Goal: Transaction & Acquisition: Book appointment/travel/reservation

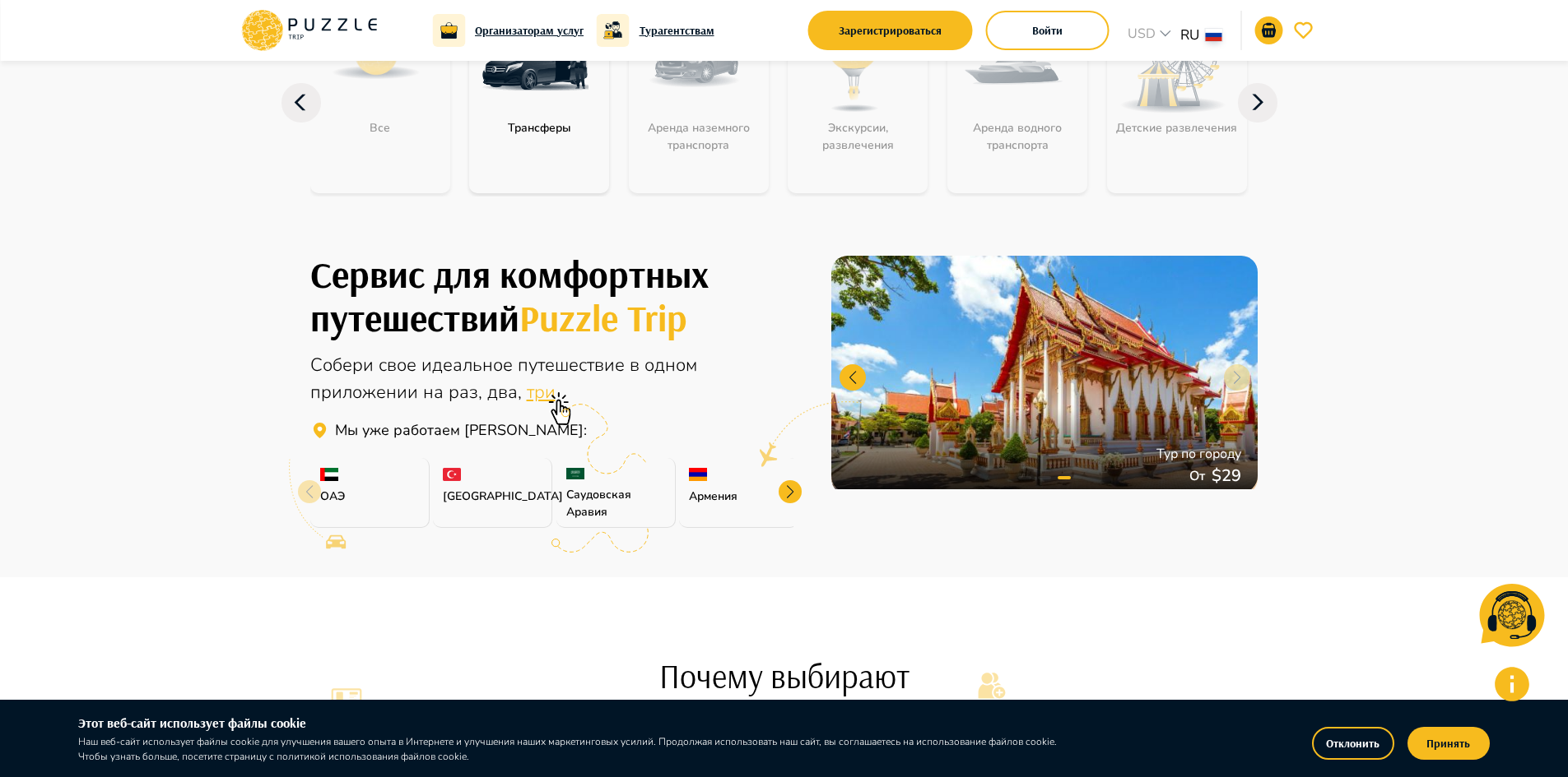
scroll to position [247, 0]
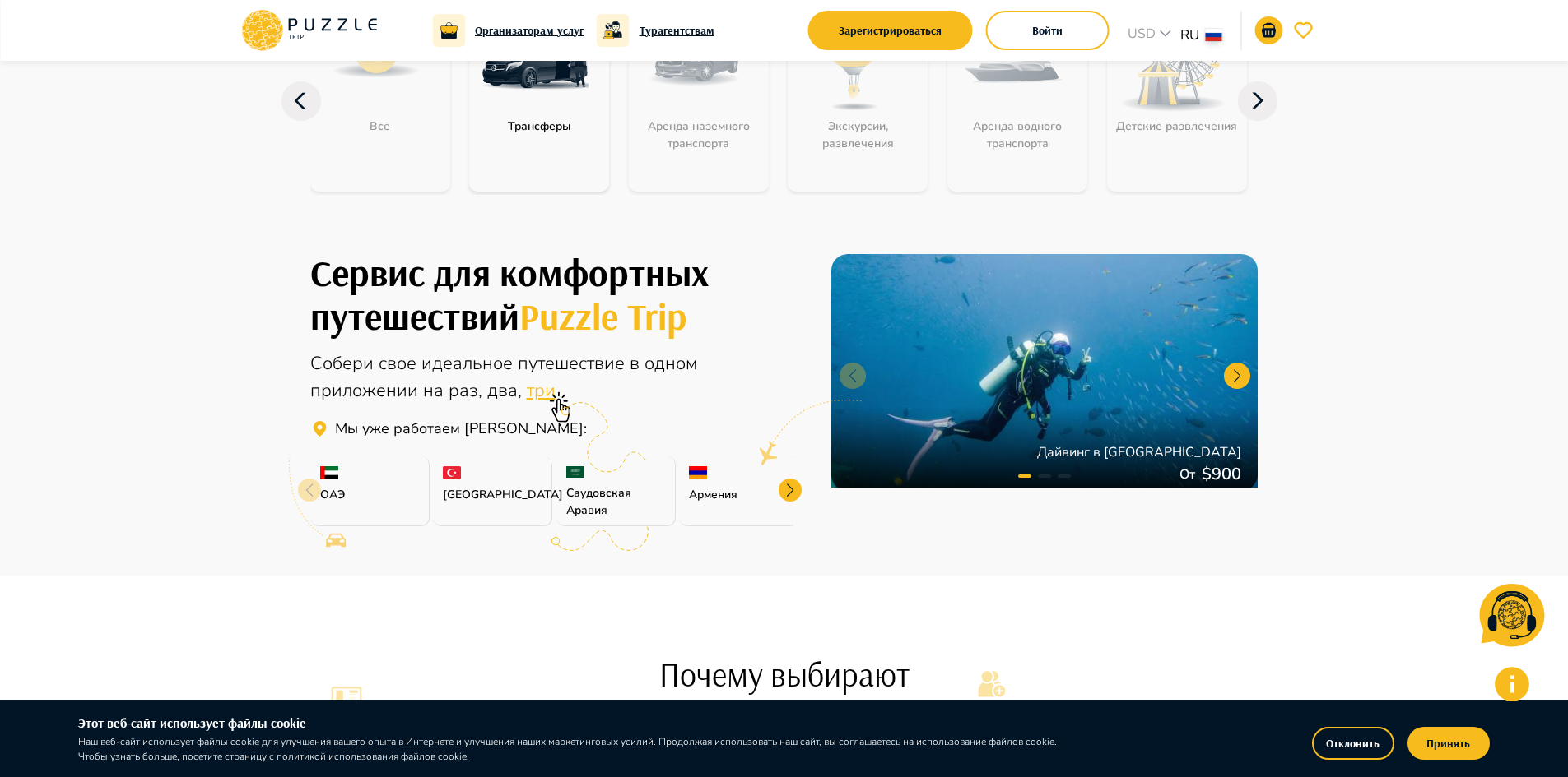
click at [794, 493] on div at bounding box center [790, 491] width 23 height 23
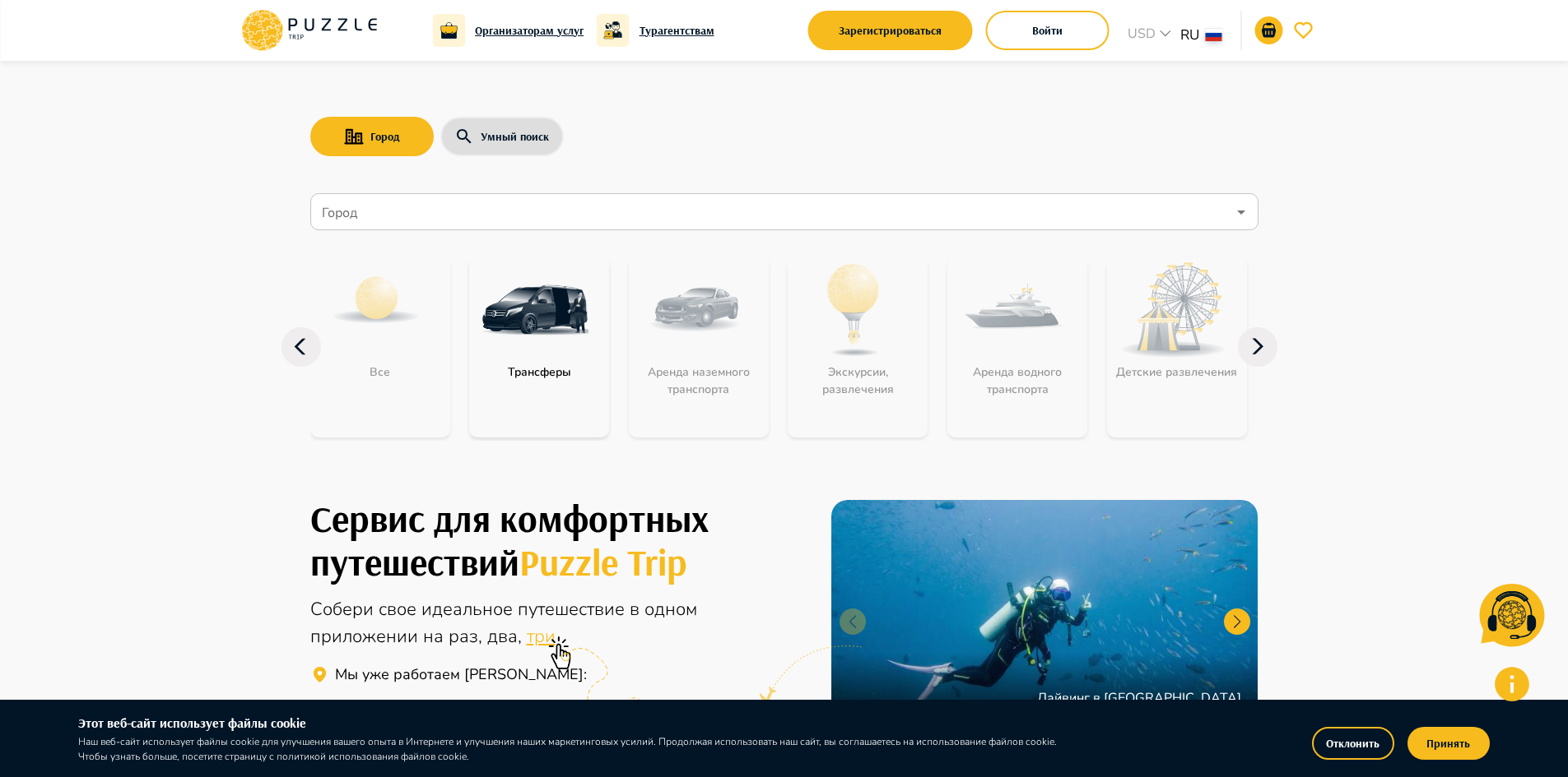
scroll to position [0, 0]
click at [1255, 345] on icon "button" at bounding box center [1258, 348] width 39 height 39
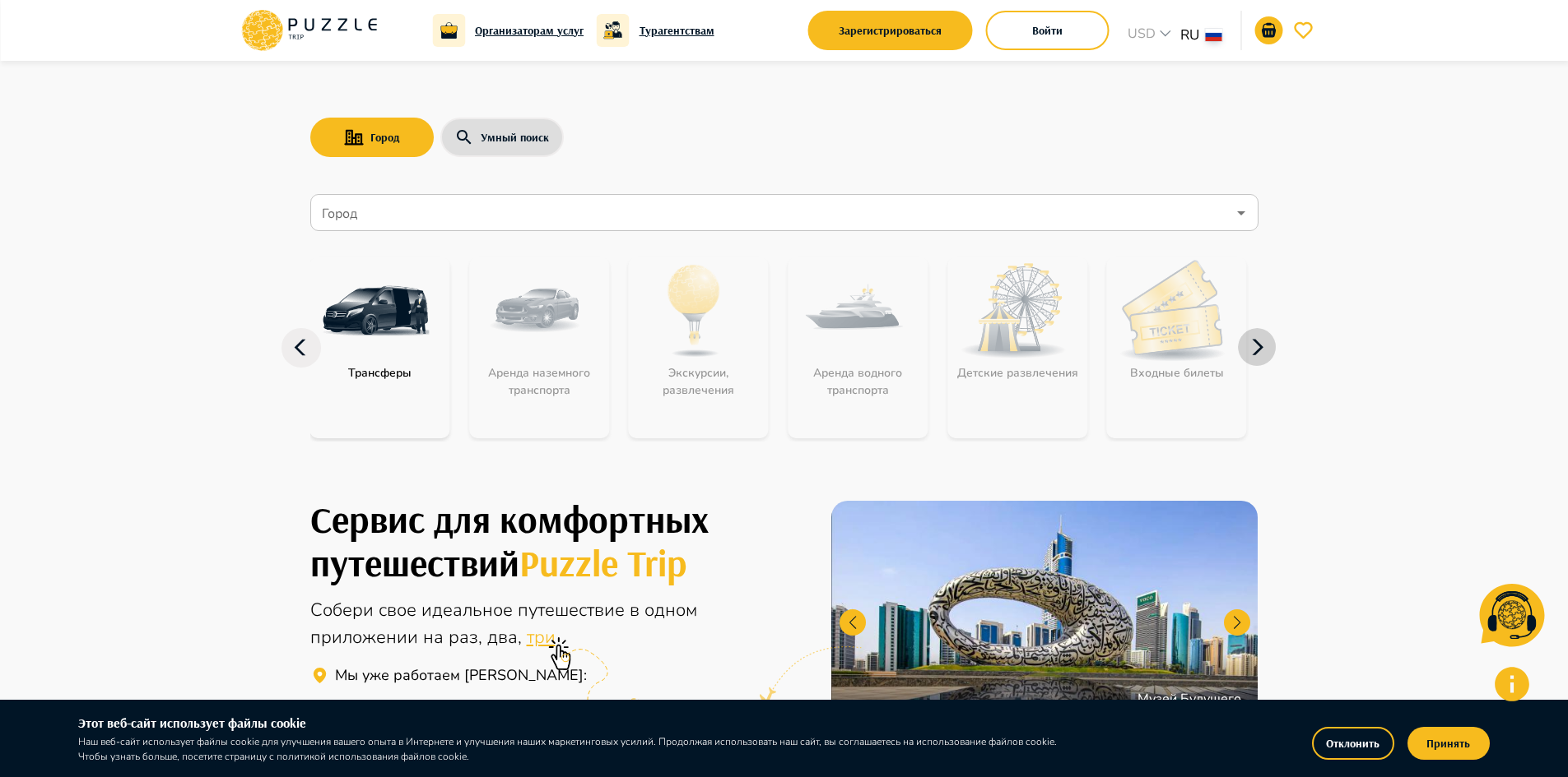
click at [1260, 347] on icon "button" at bounding box center [1258, 348] width 12 height 16
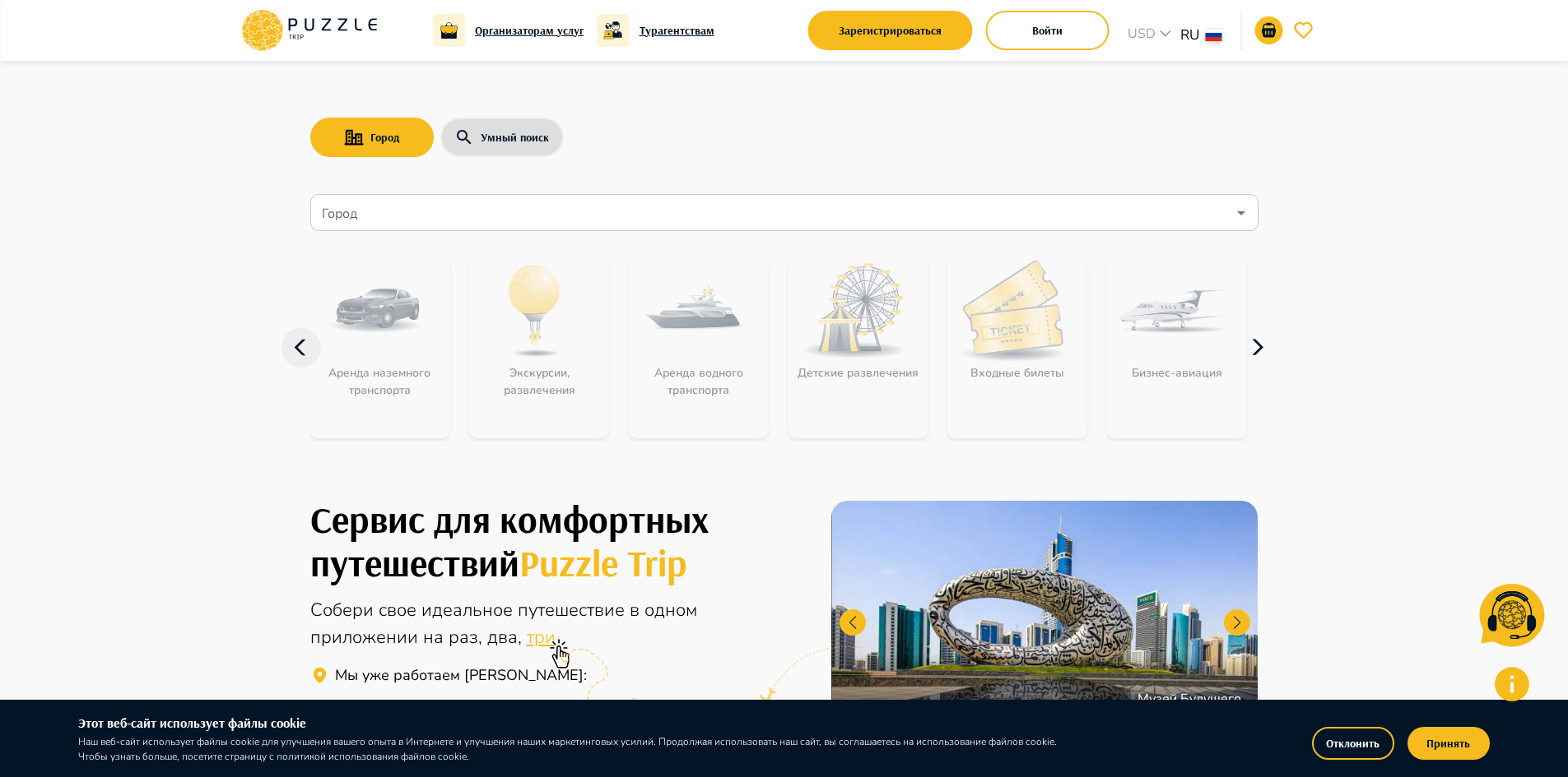
click at [1260, 347] on icon "button" at bounding box center [1258, 348] width 12 height 16
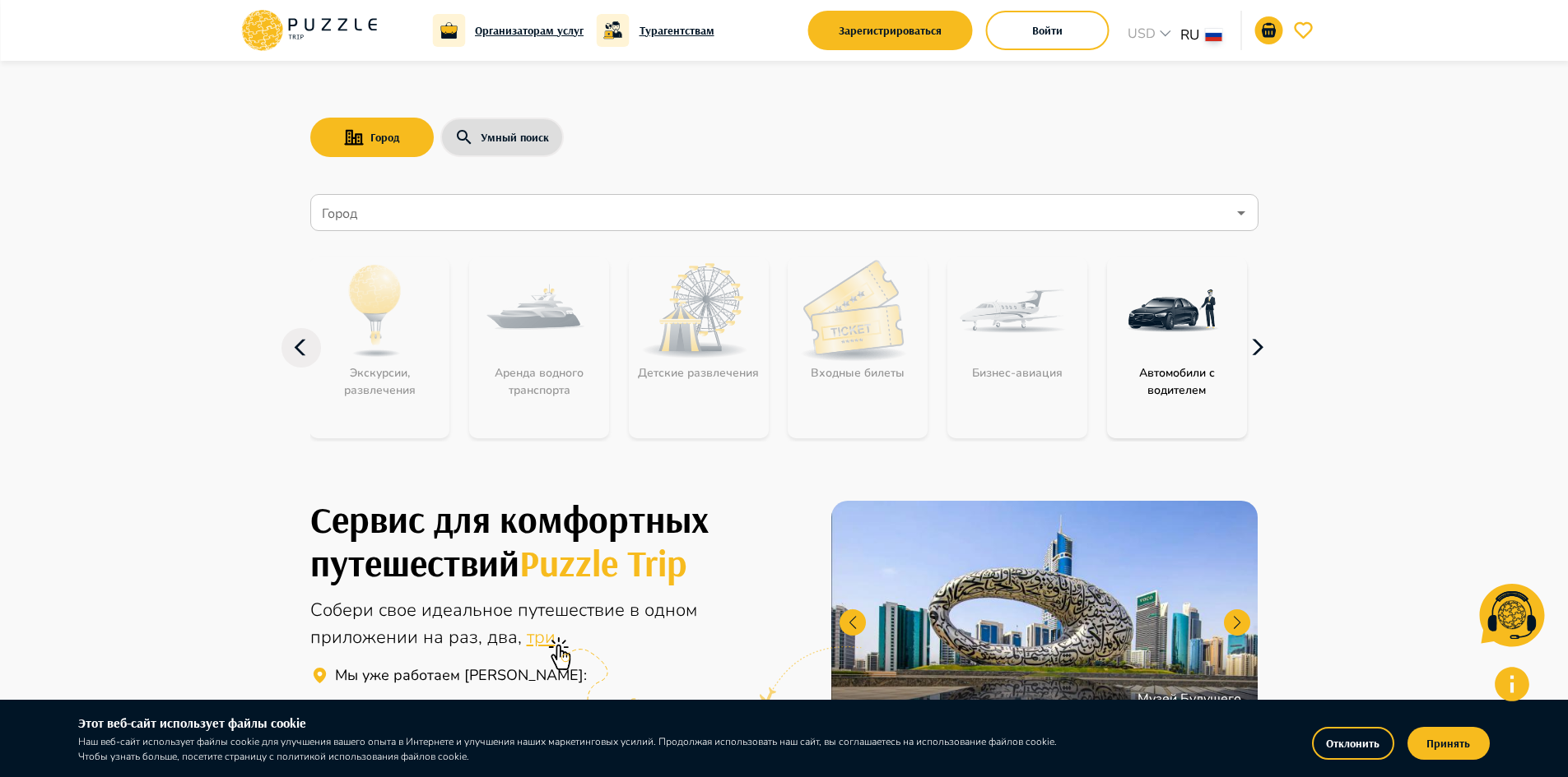
click at [1260, 347] on icon "button" at bounding box center [1258, 348] width 12 height 16
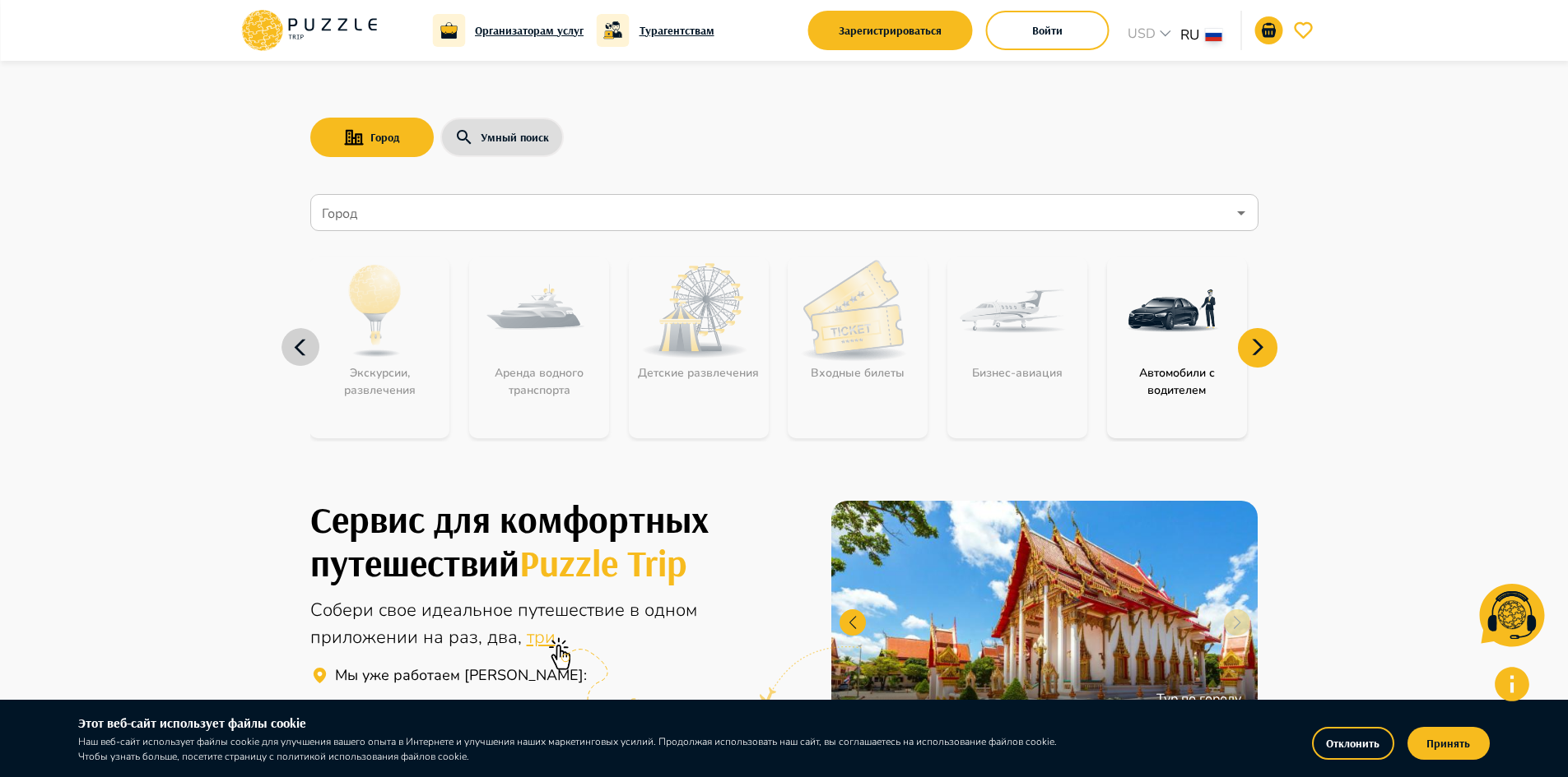
click at [310, 353] on icon "button" at bounding box center [301, 348] width 39 height 39
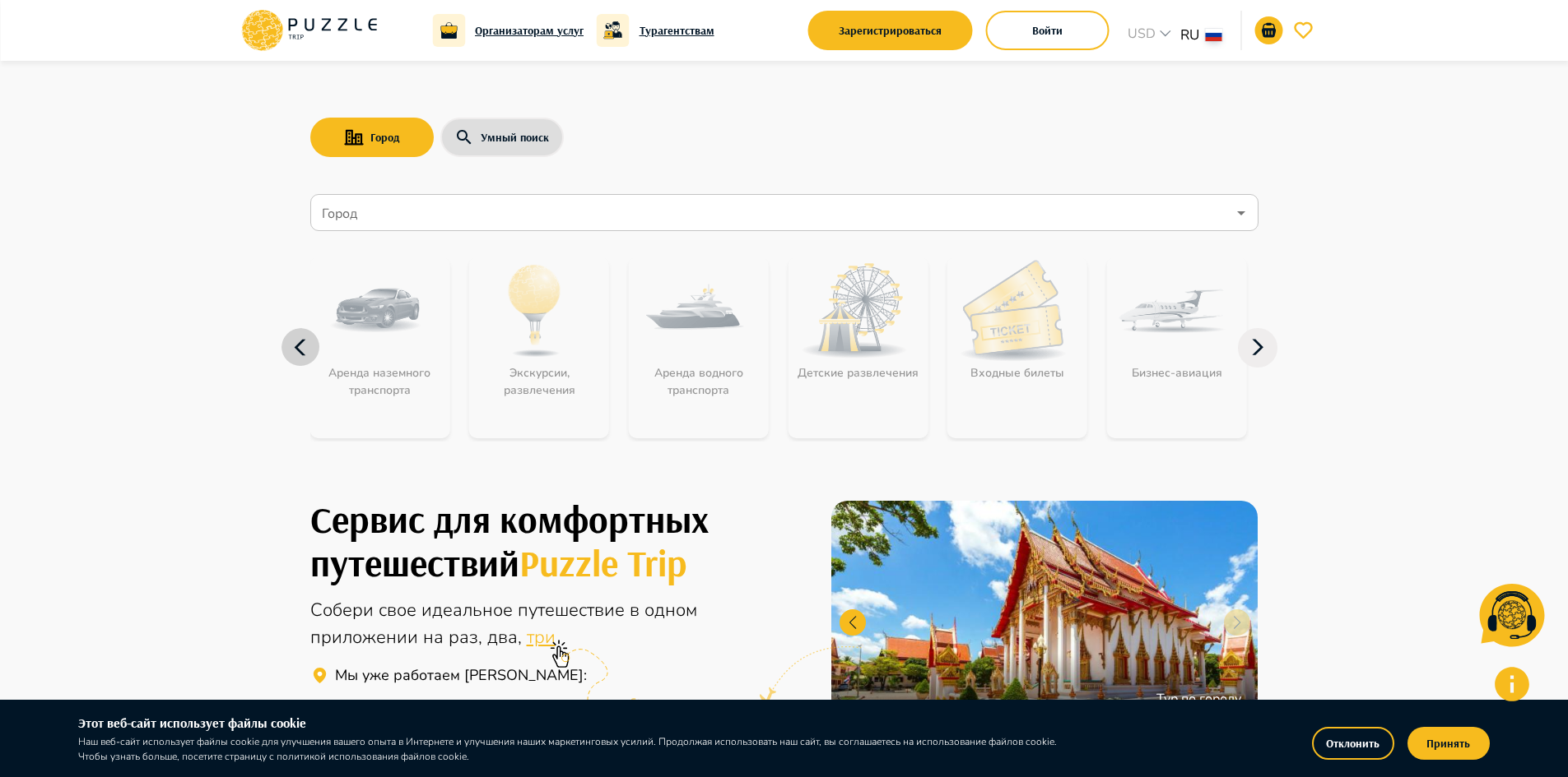
click at [310, 353] on icon "button" at bounding box center [301, 348] width 39 height 39
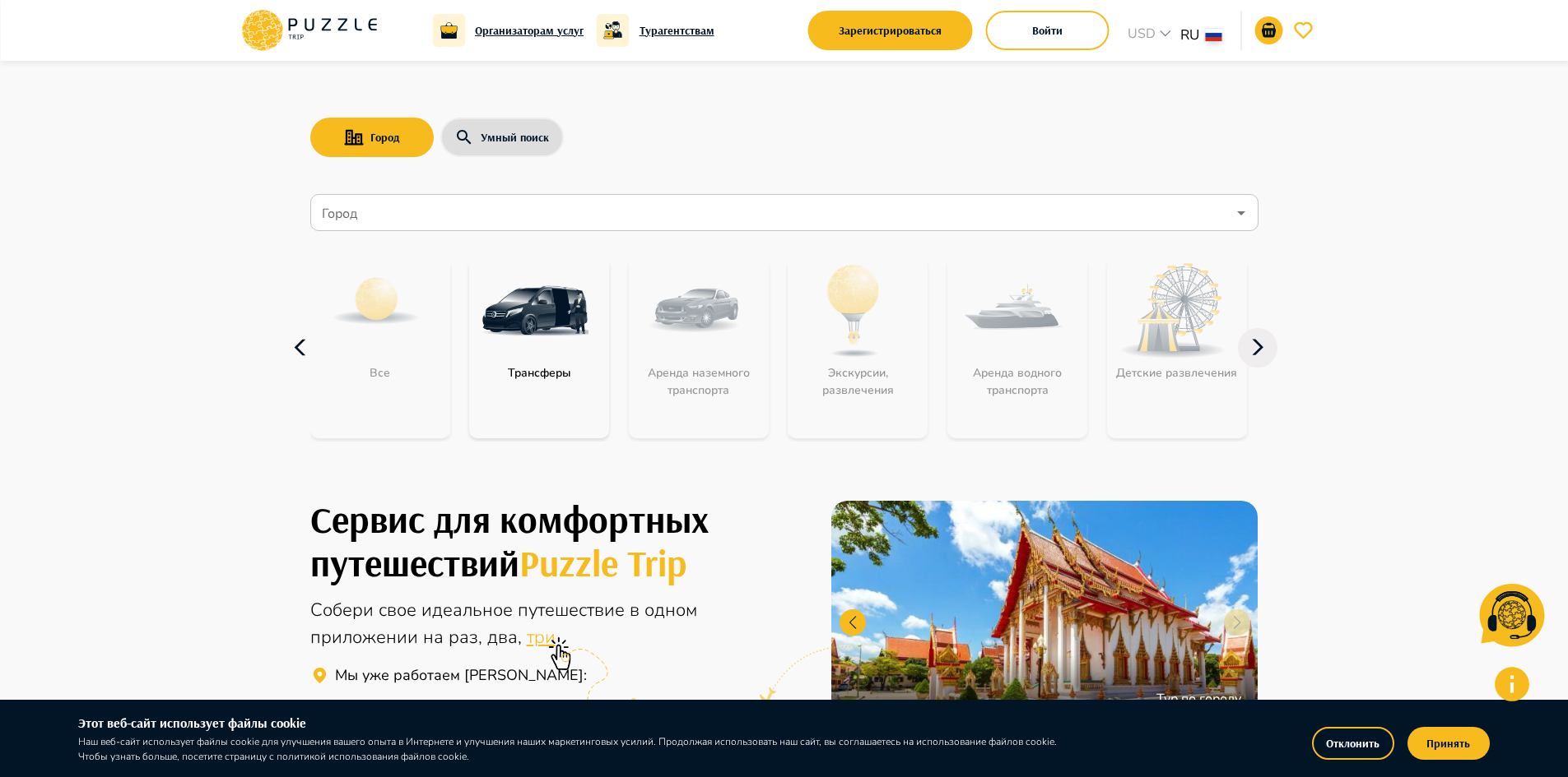
click at [310, 353] on icon "button" at bounding box center [301, 348] width 39 height 39
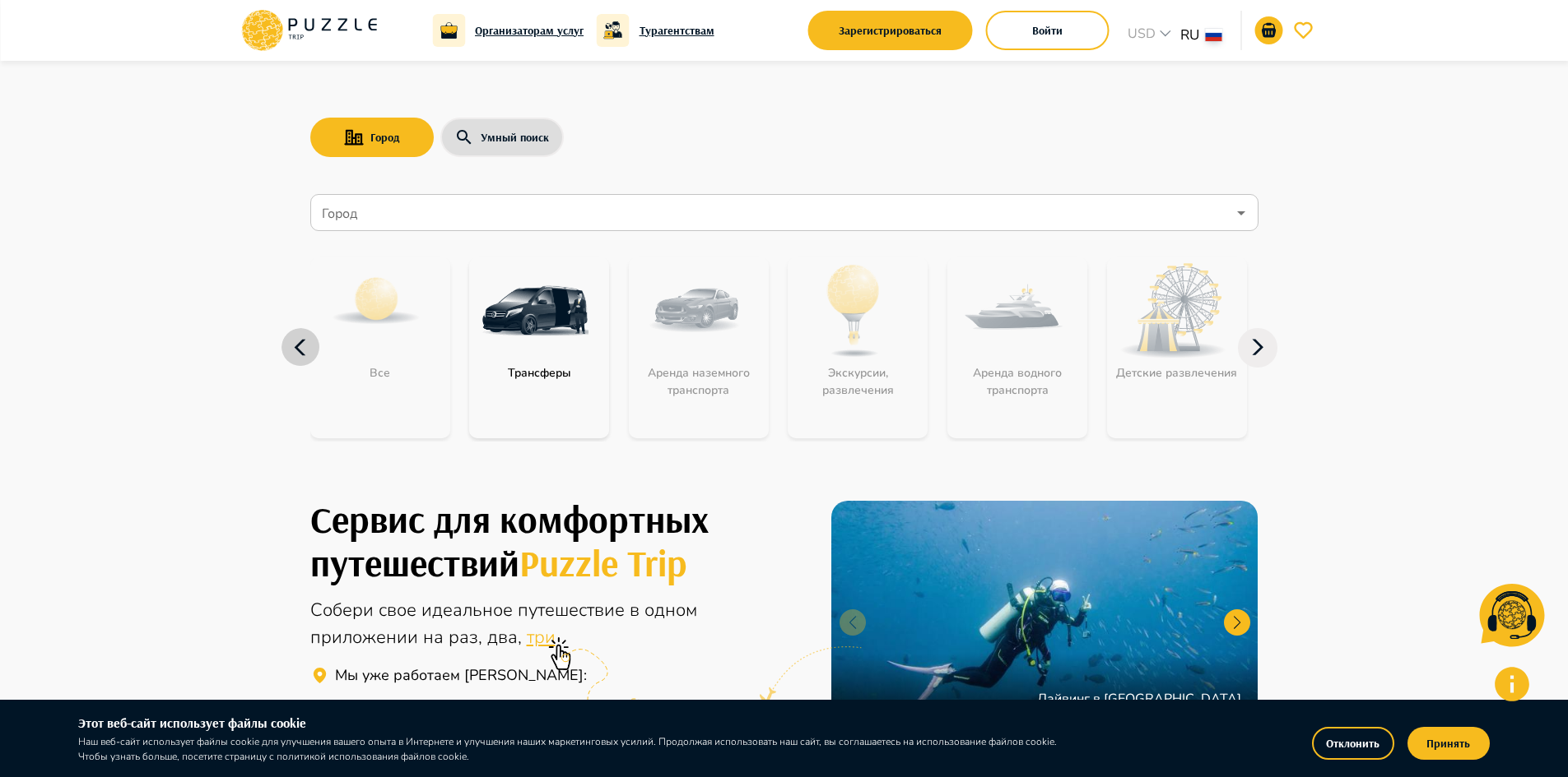
click at [310, 353] on icon "button" at bounding box center [301, 348] width 39 height 39
click at [416, 218] on input "Город" at bounding box center [772, 213] width 908 height 31
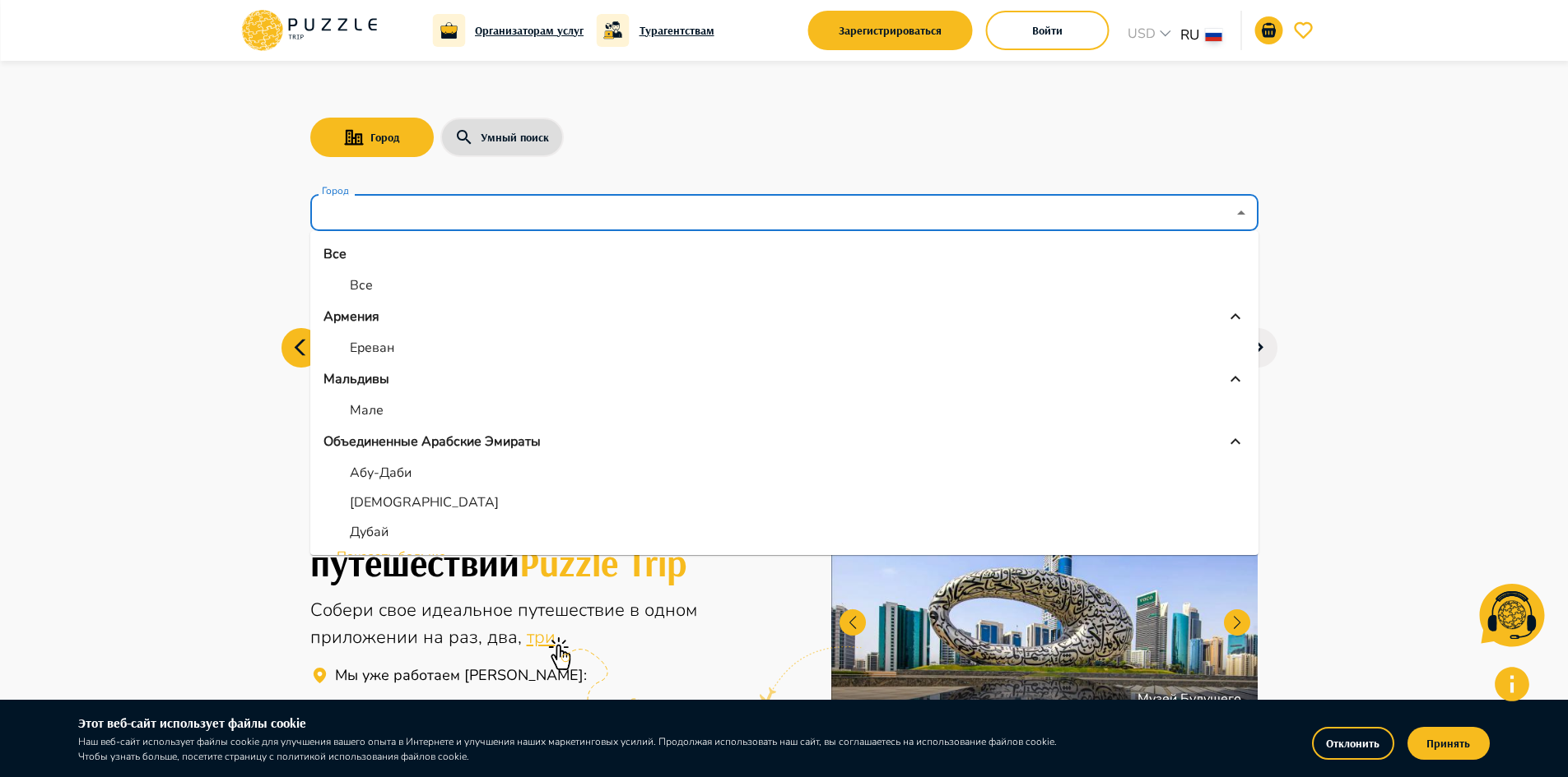
click at [402, 336] on li "Ереван" at bounding box center [784, 348] width 948 height 29
type input "******"
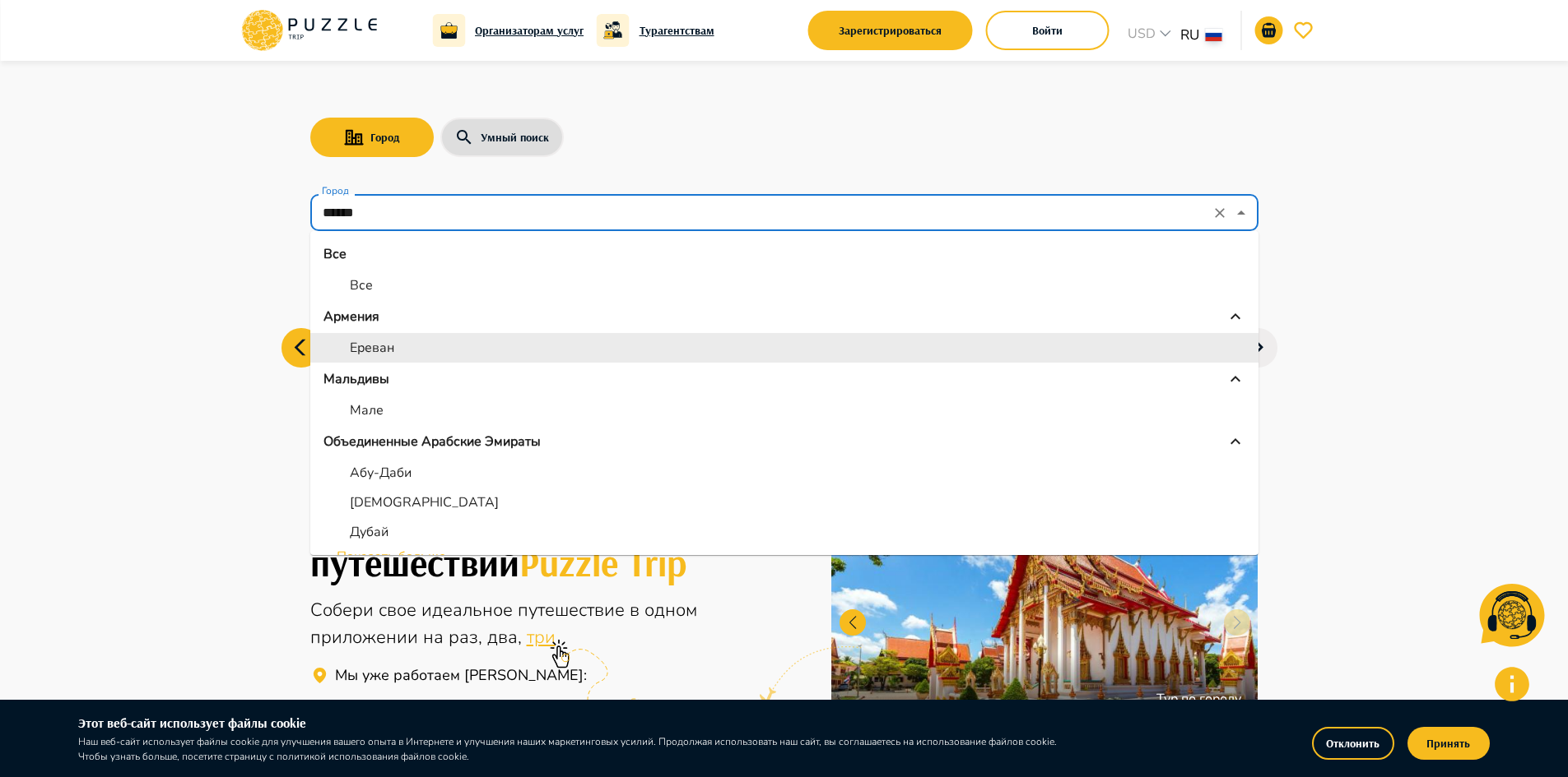
drag, startPoint x: 413, startPoint y: 223, endPoint x: 181, endPoint y: 225, distance: 232.0
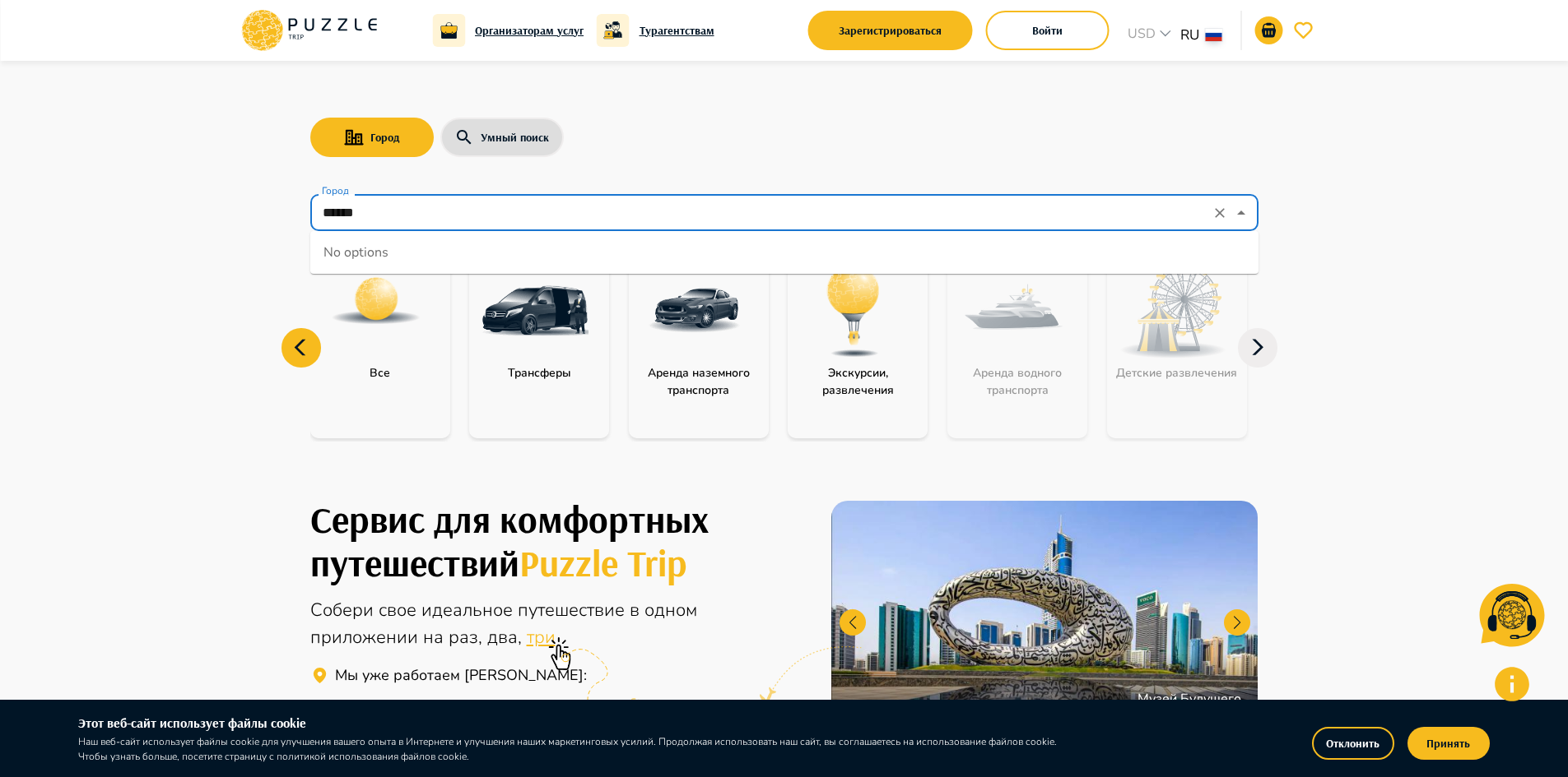
type input "******"
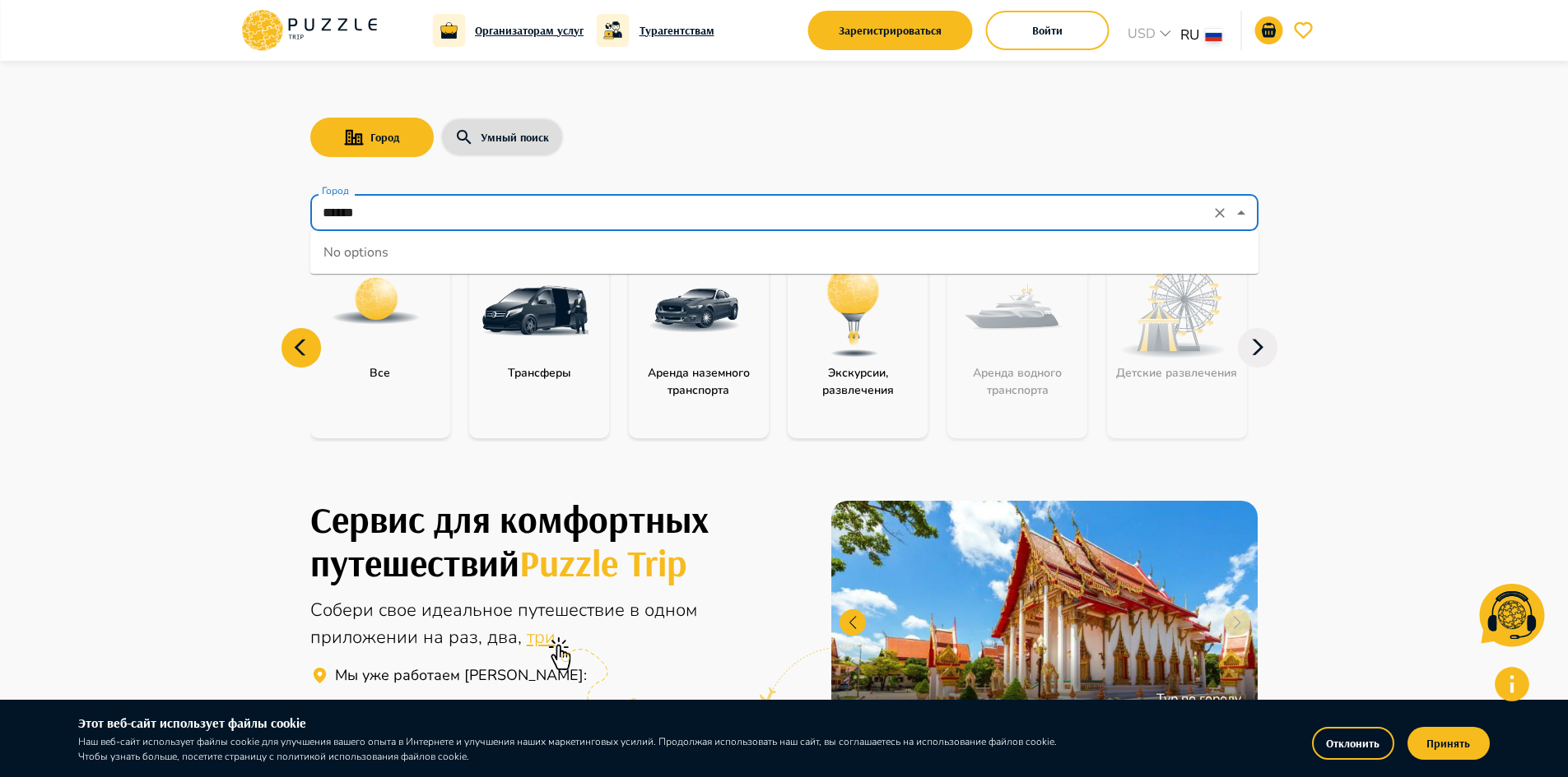
click at [1216, 212] on icon "Clear" at bounding box center [1219, 213] width 17 height 17
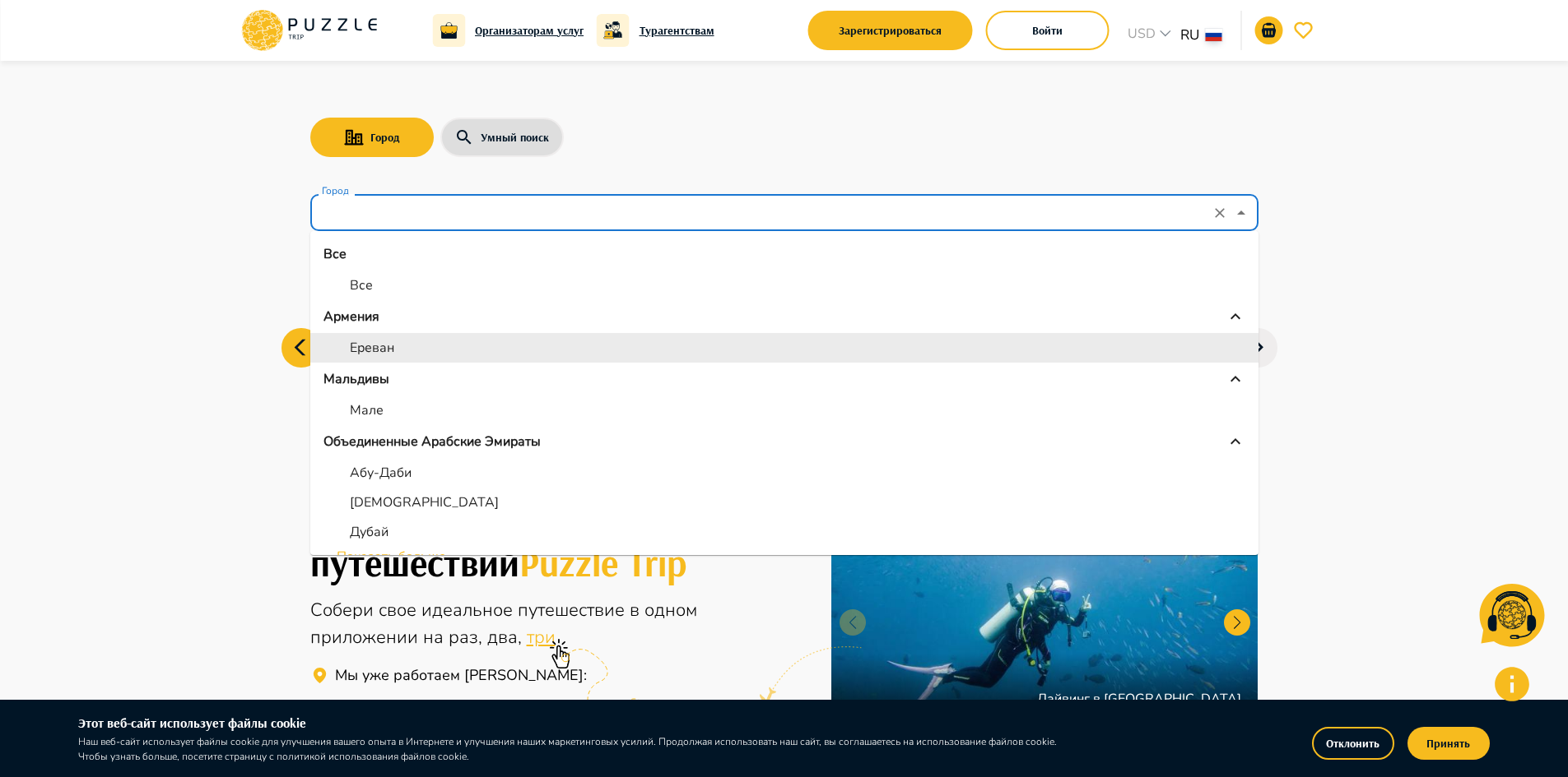
type input "******"
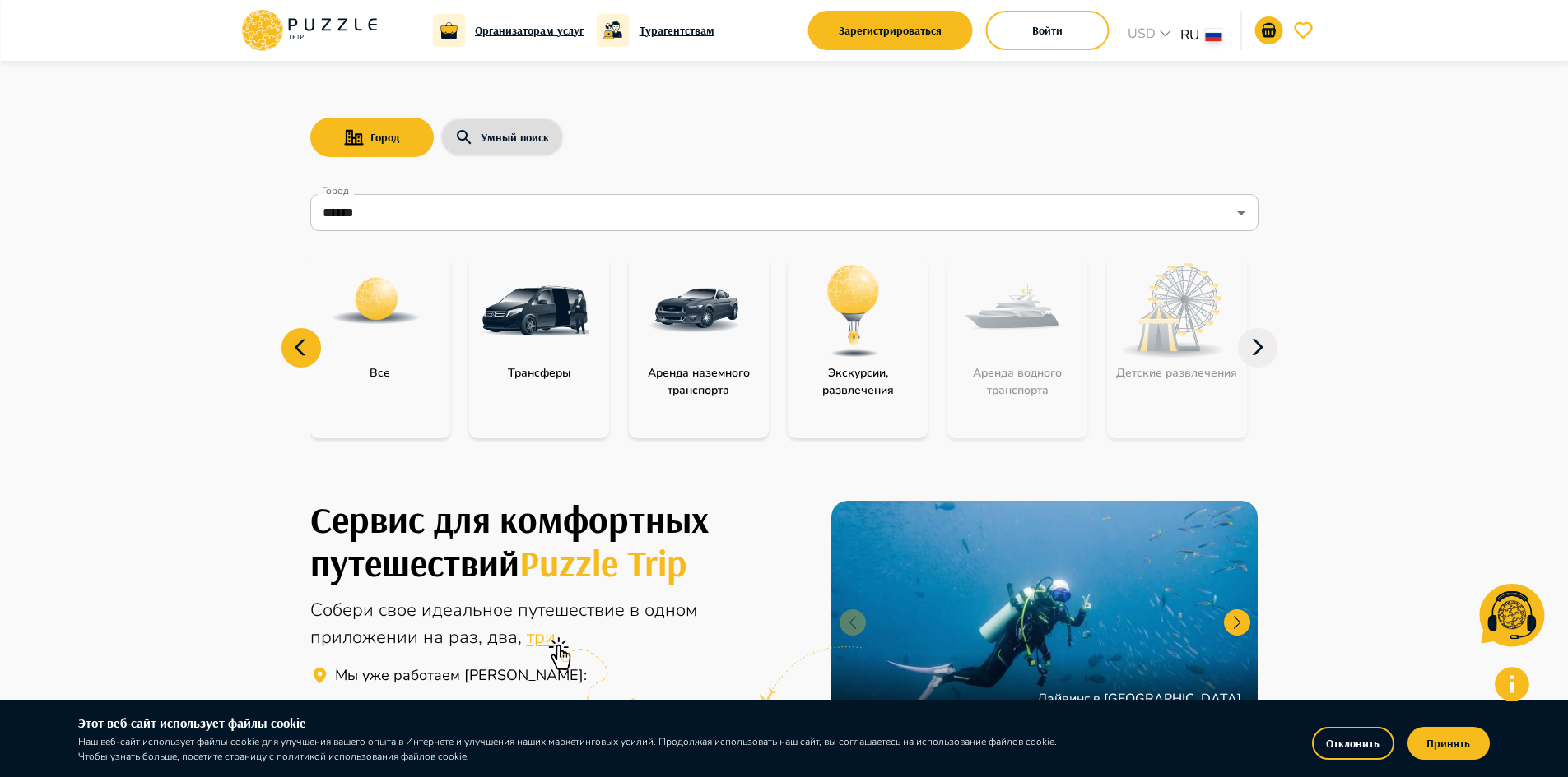
click at [807, 123] on div "Город Умный поиск" at bounding box center [784, 137] width 948 height 48
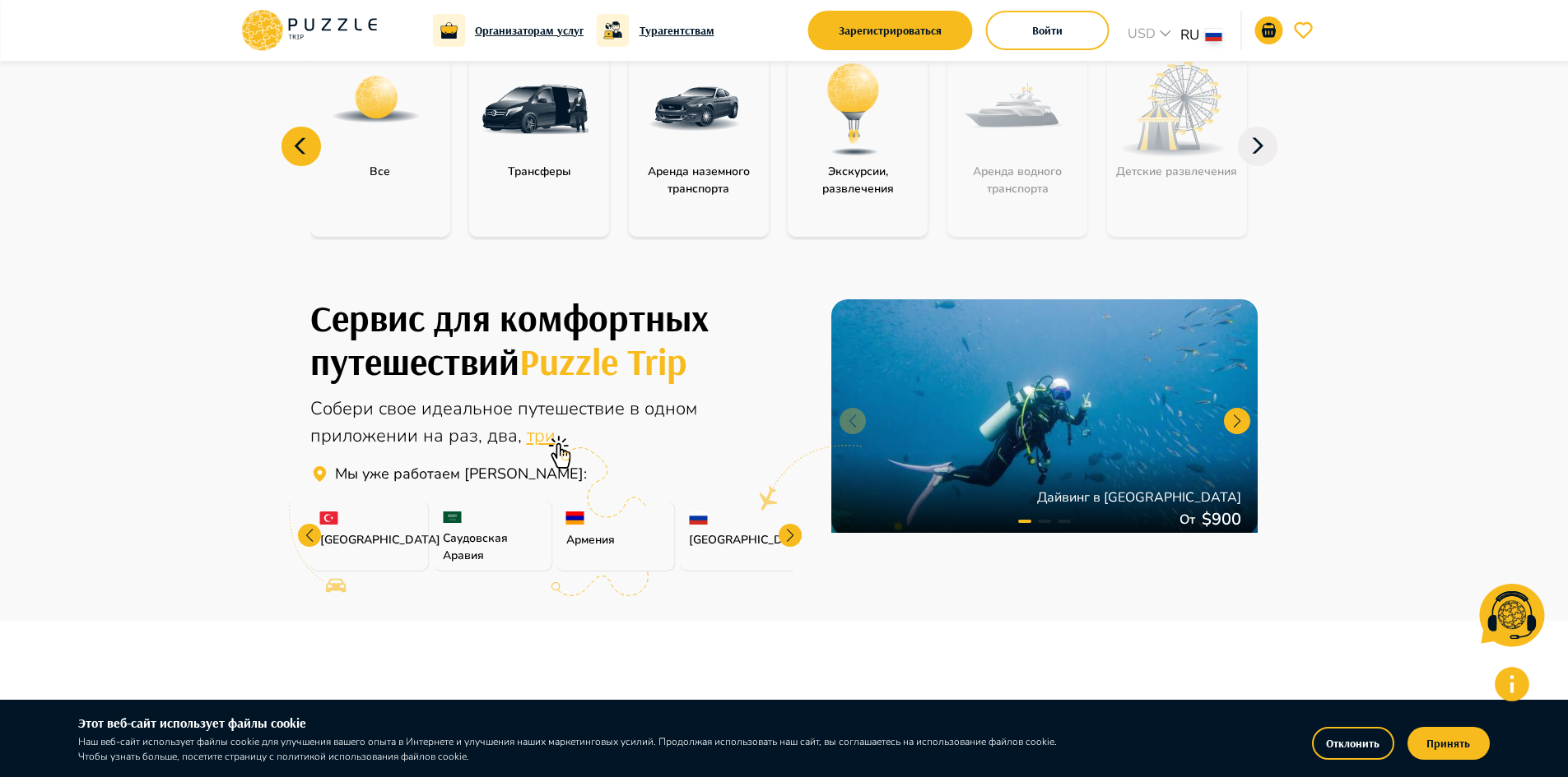
scroll to position [82, 0]
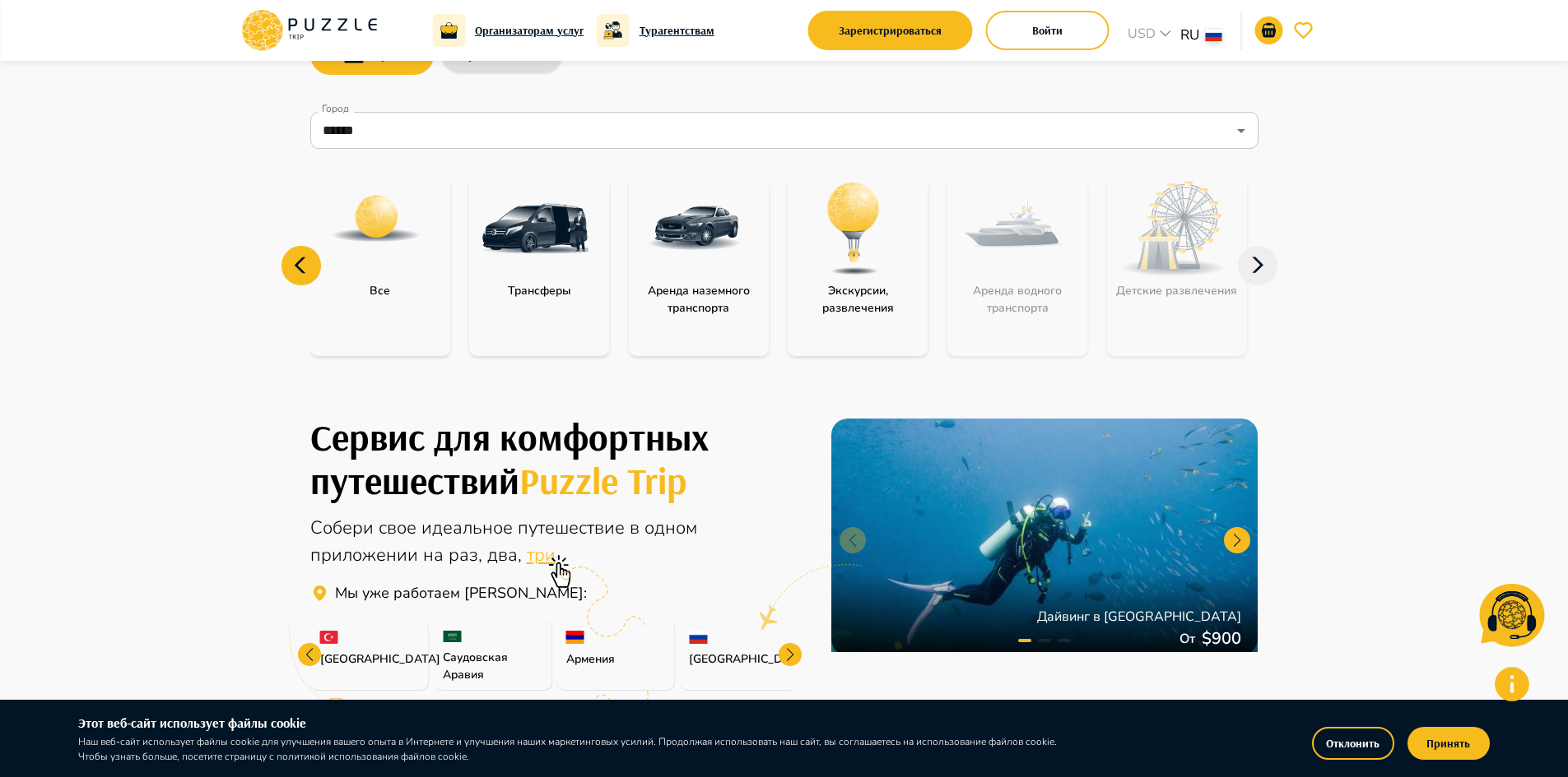
click at [392, 221] on img "category-all" at bounding box center [376, 219] width 92 height 92
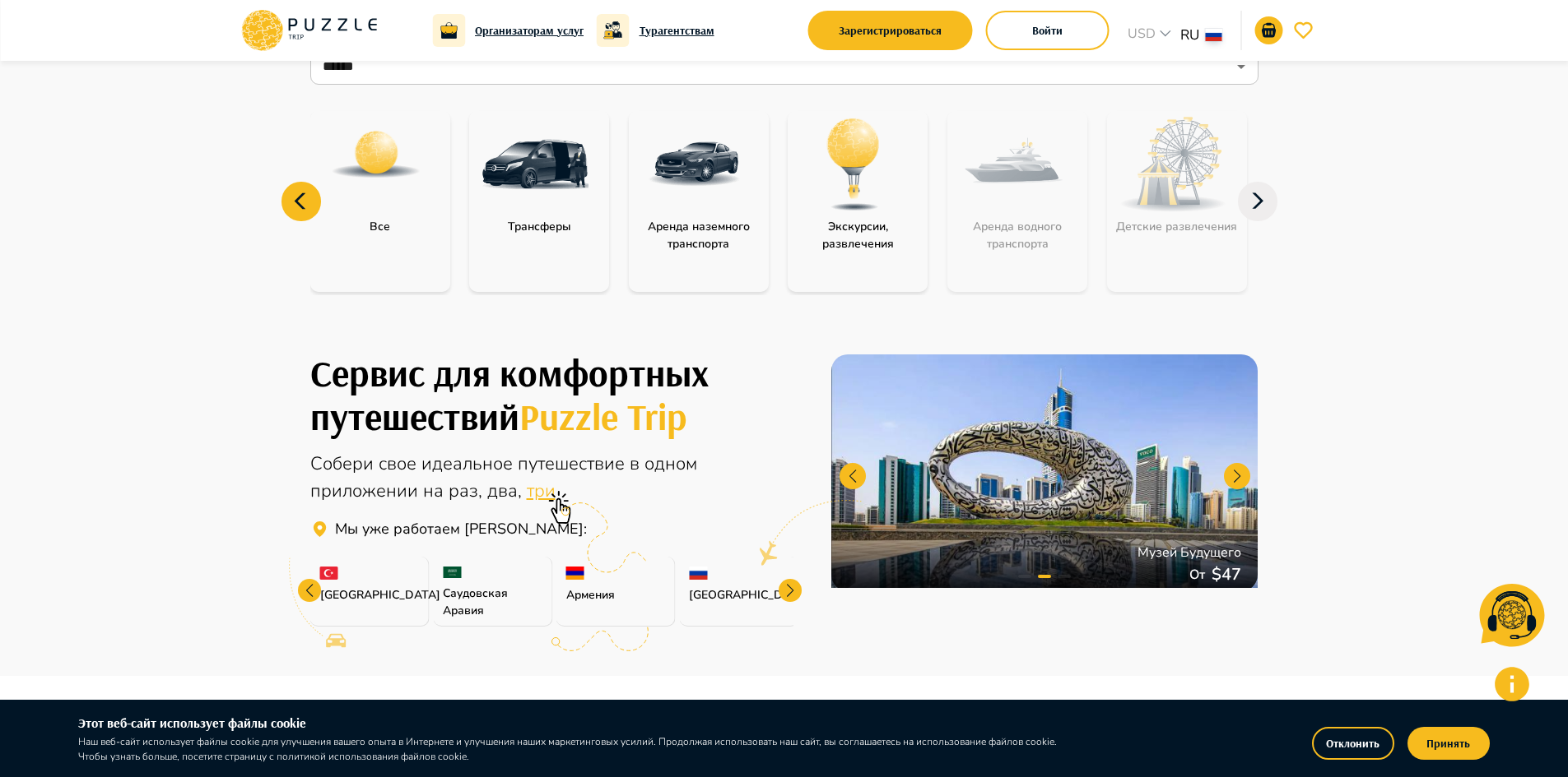
scroll to position [0, 0]
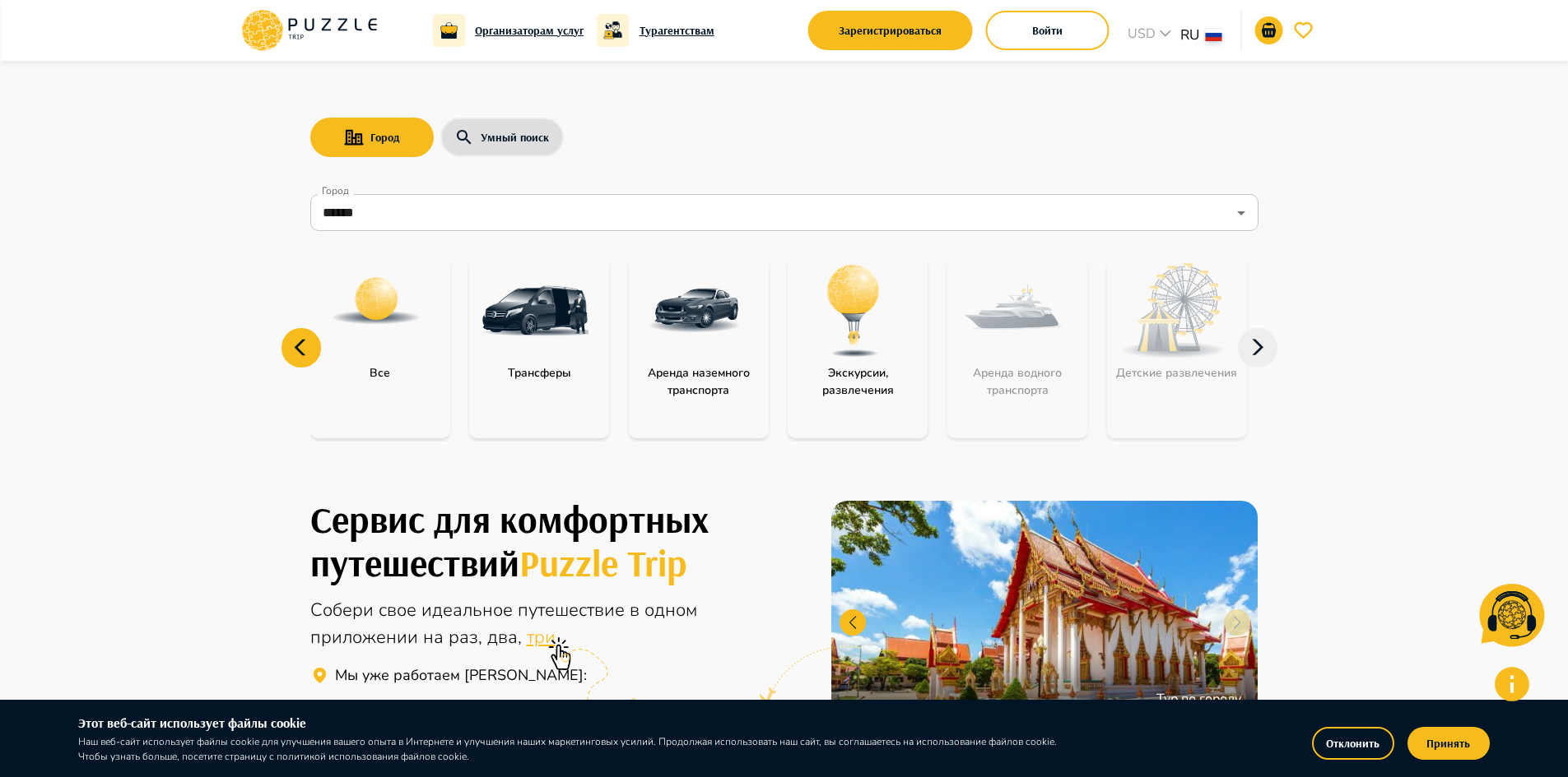
click at [889, 348] on img "category-activity" at bounding box center [853, 311] width 107 height 107
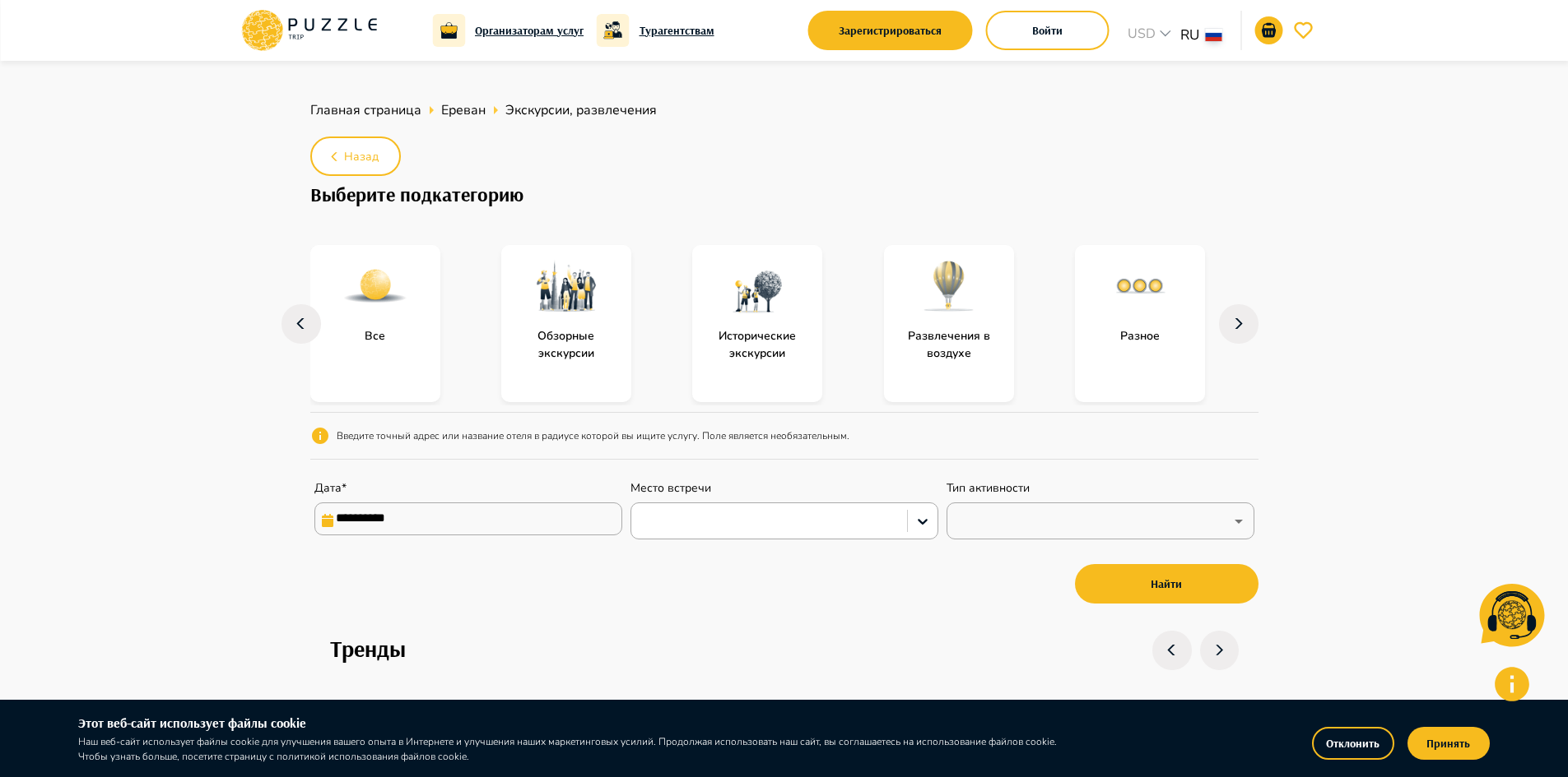
click at [1247, 327] on icon "button" at bounding box center [1238, 324] width 26 height 39
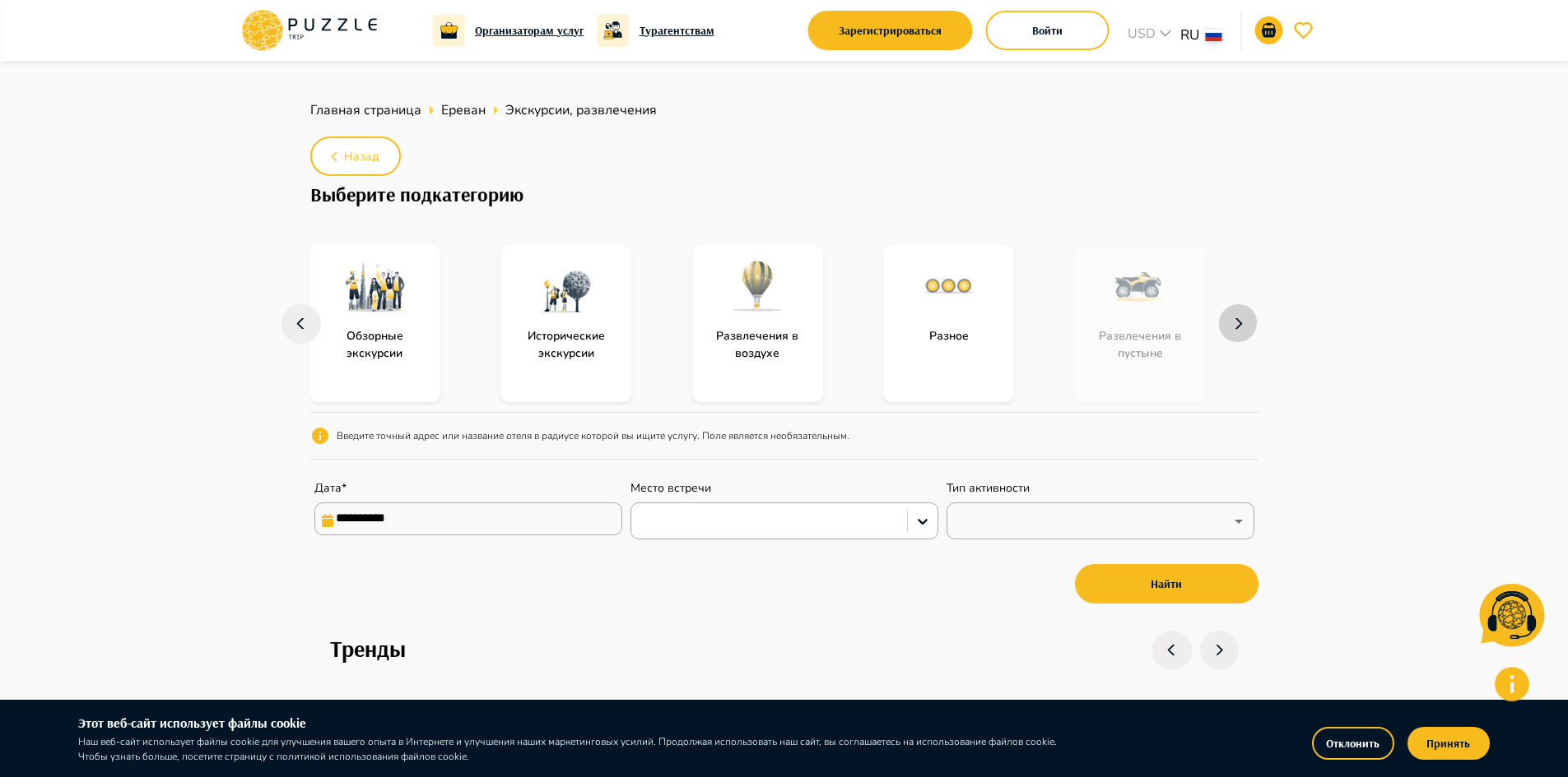
click at [1247, 327] on icon "button" at bounding box center [1238, 324] width 26 height 39
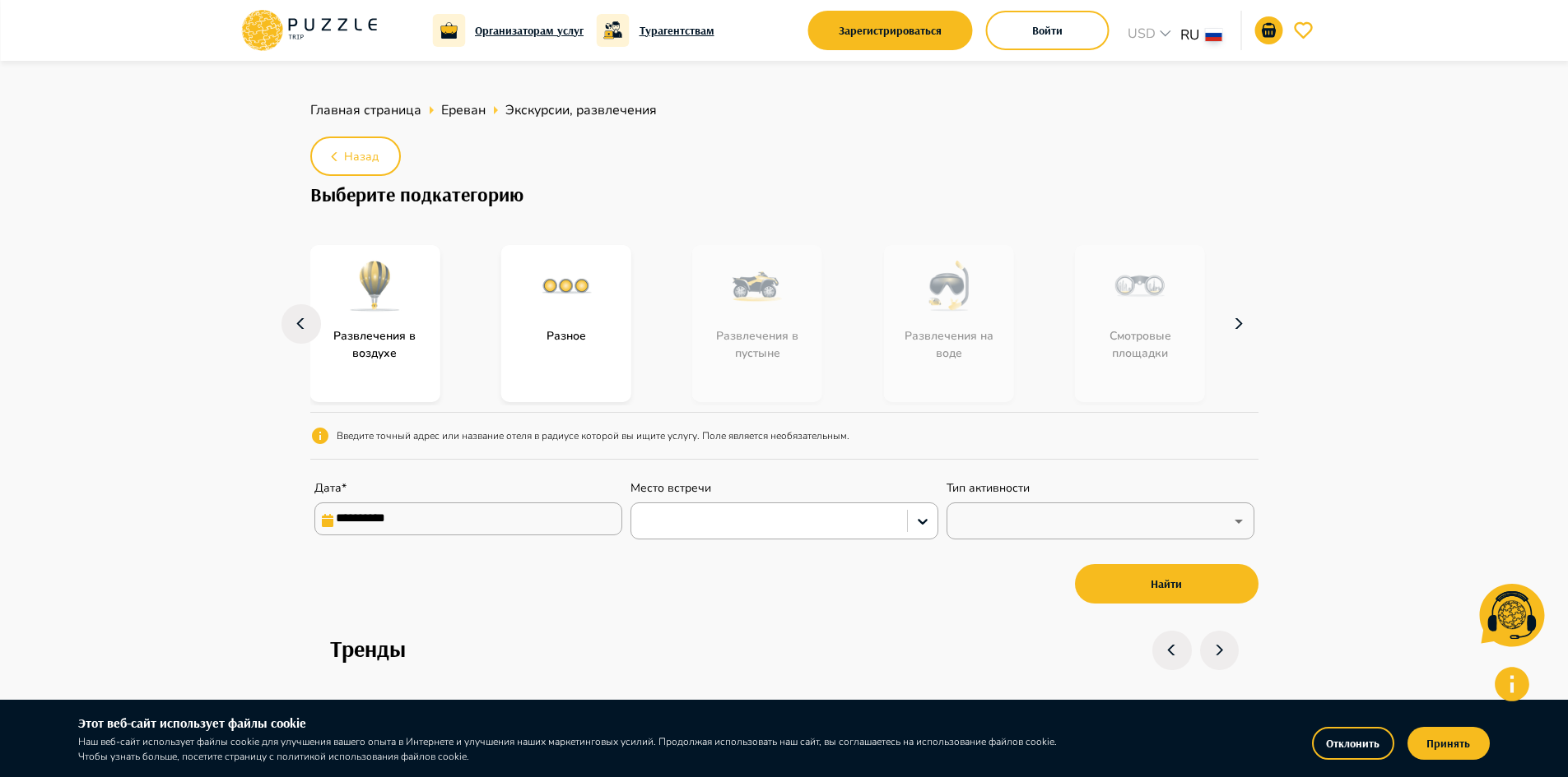
click at [1247, 327] on icon "button" at bounding box center [1238, 324] width 26 height 39
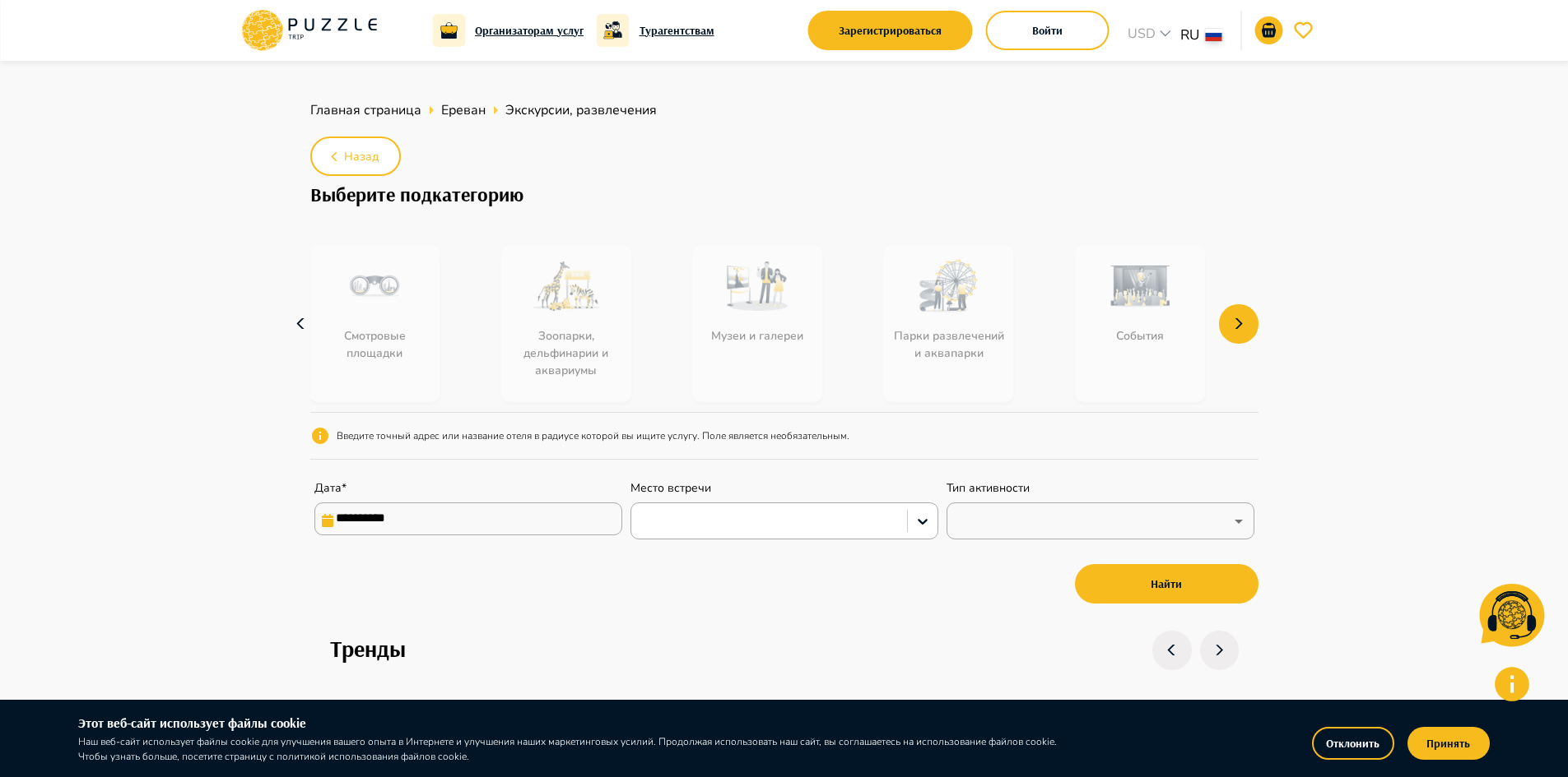
click at [311, 338] on icon "button" at bounding box center [301, 324] width 26 height 39
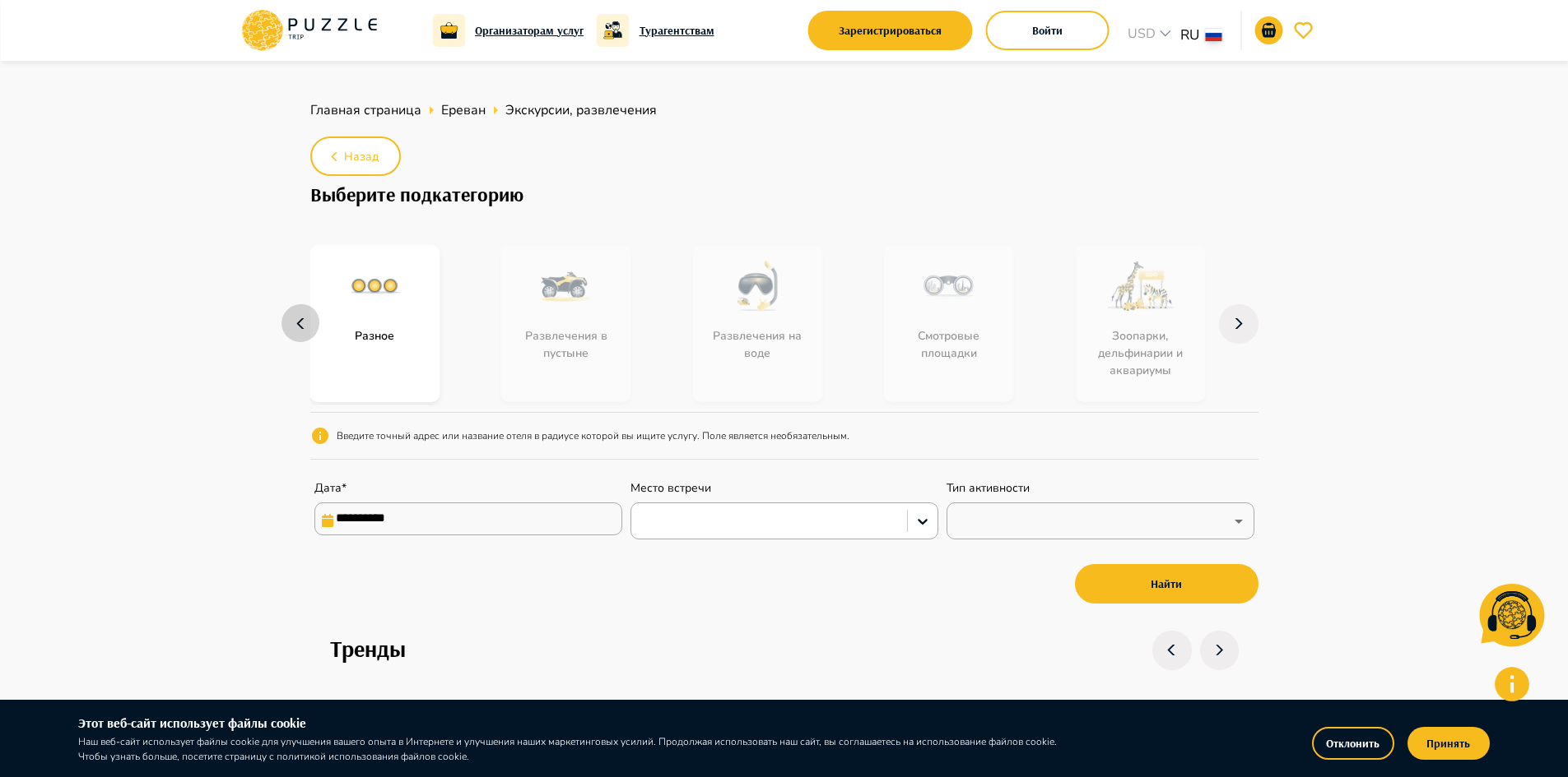
click at [311, 337] on icon "button" at bounding box center [301, 324] width 26 height 39
click at [311, 336] on icon "button" at bounding box center [301, 324] width 26 height 39
click at [310, 335] on icon "button" at bounding box center [301, 324] width 26 height 39
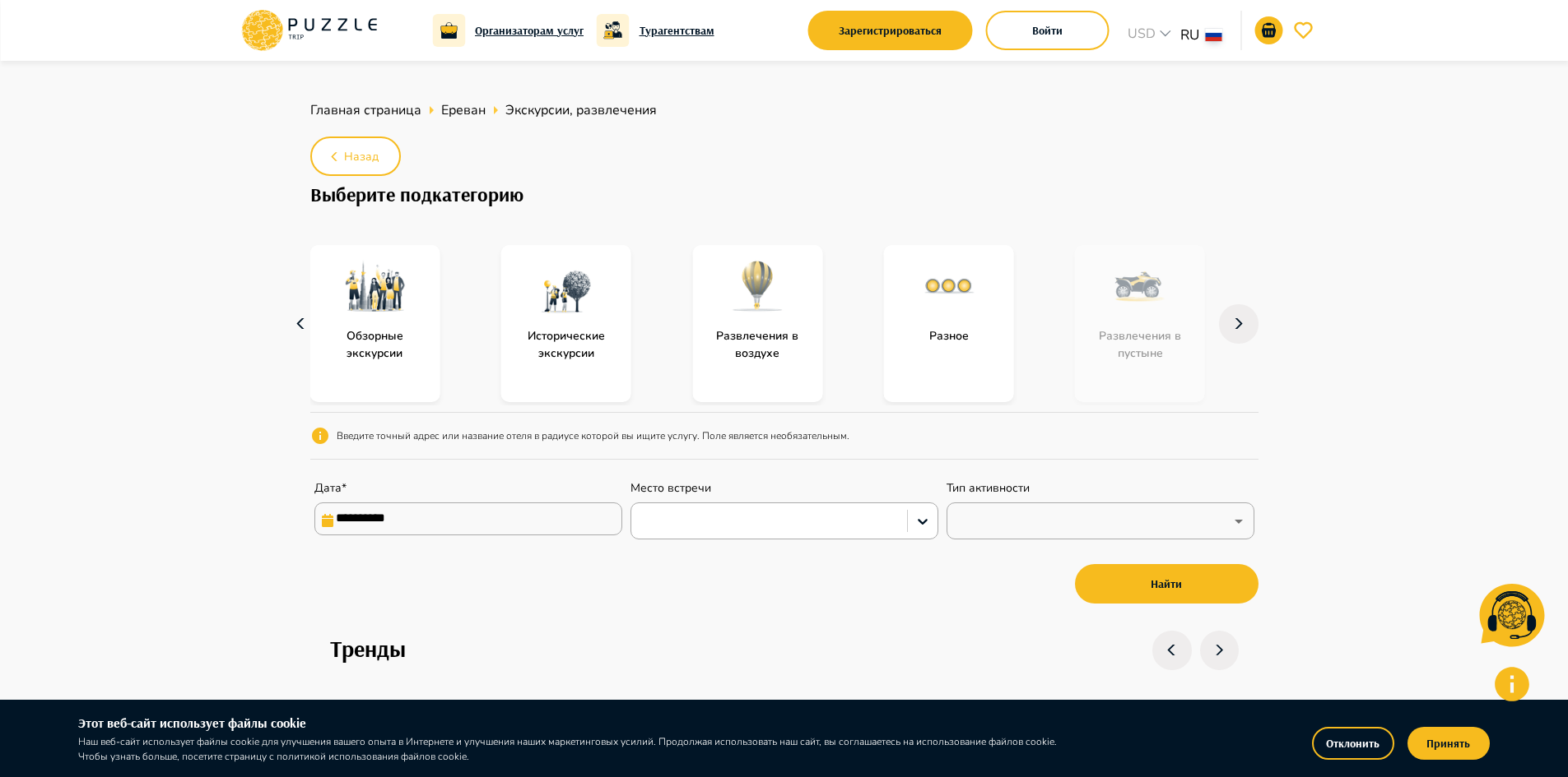
click at [310, 335] on icon "button" at bounding box center [301, 324] width 26 height 39
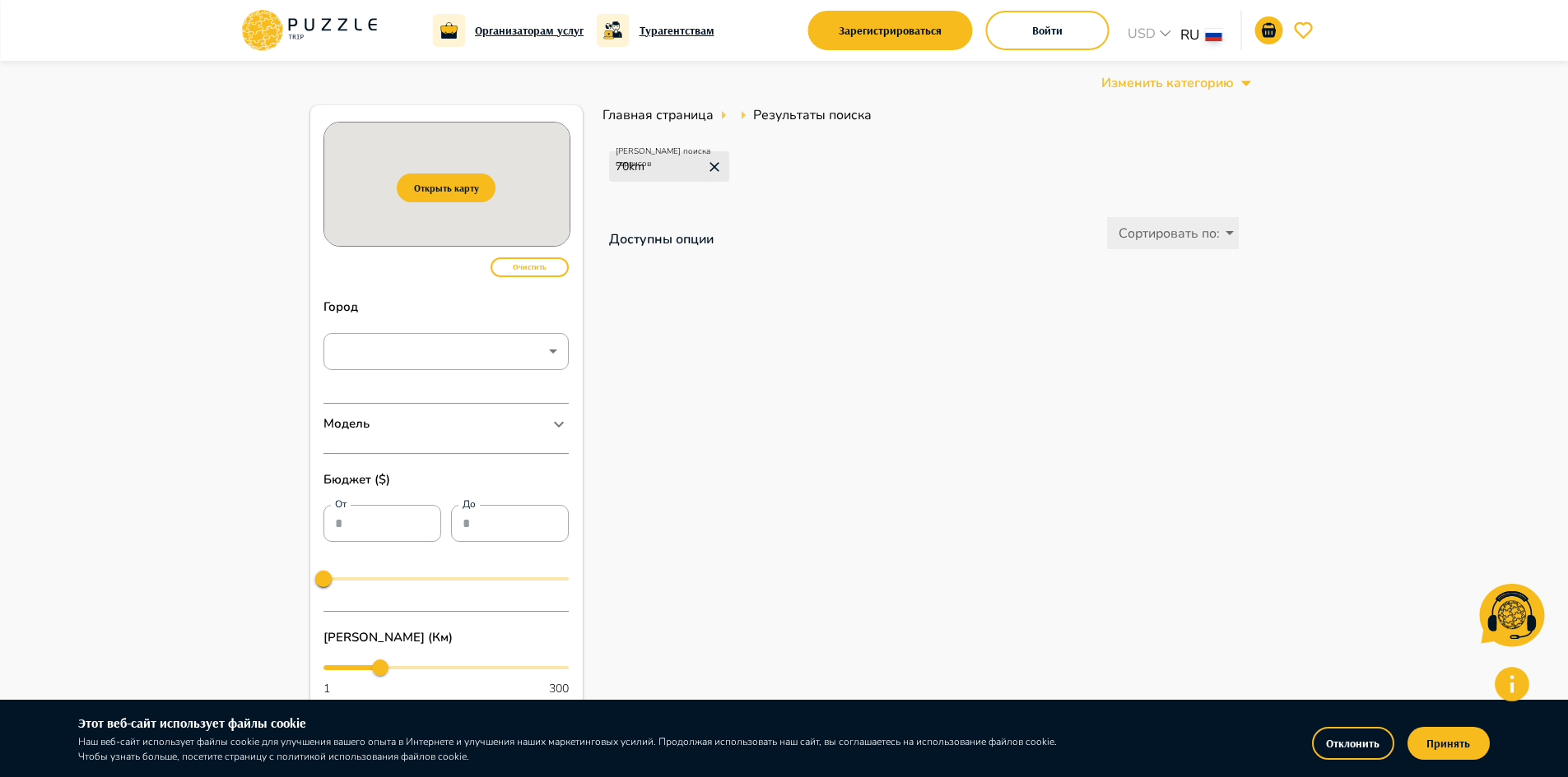
click at [805, 391] on div "Главная страница Результаты поиска Радиус поиска сервисов 70 km   Доступны опци…" at bounding box center [921, 531] width 676 height 851
click at [399, 351] on body "Организаторам услуг Турагентствам Зарегистрироваться Войти USD *** RU ** Измени…" at bounding box center [784, 668] width 1568 height 1335
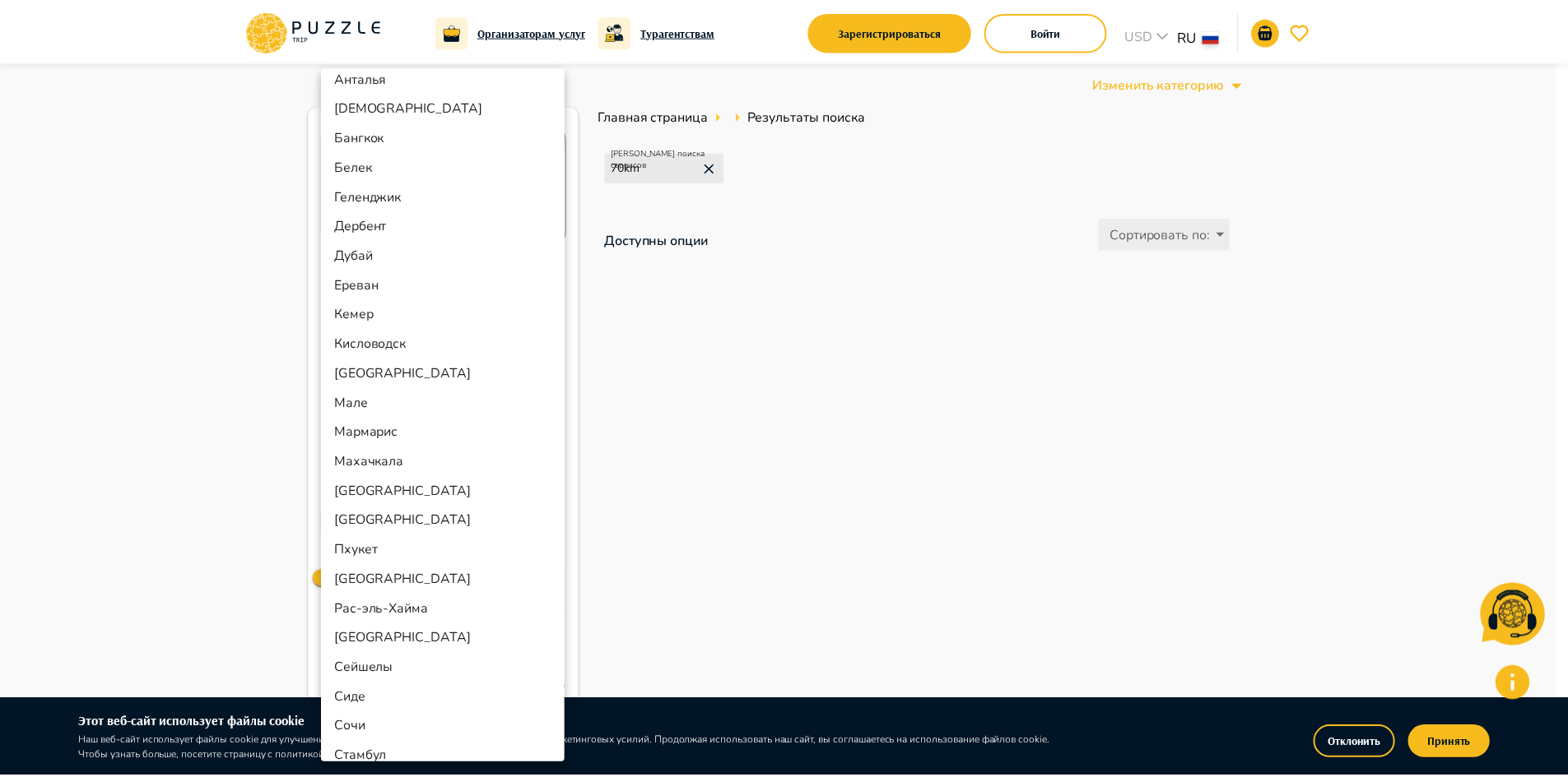
scroll to position [263, 0]
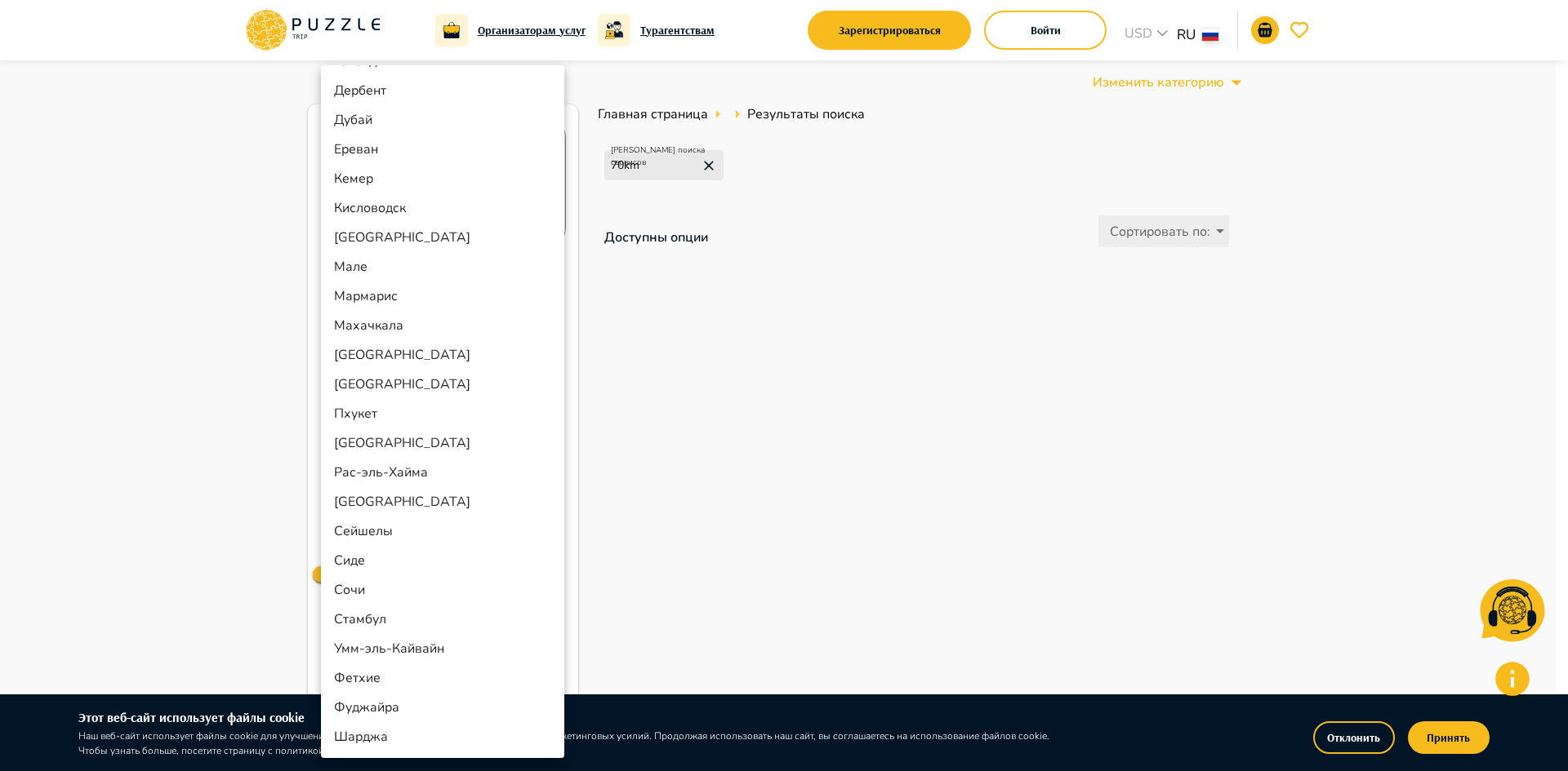
click at [788, 504] on div at bounding box center [784, 386] width 1568 height 771
